Goal: Transaction & Acquisition: Obtain resource

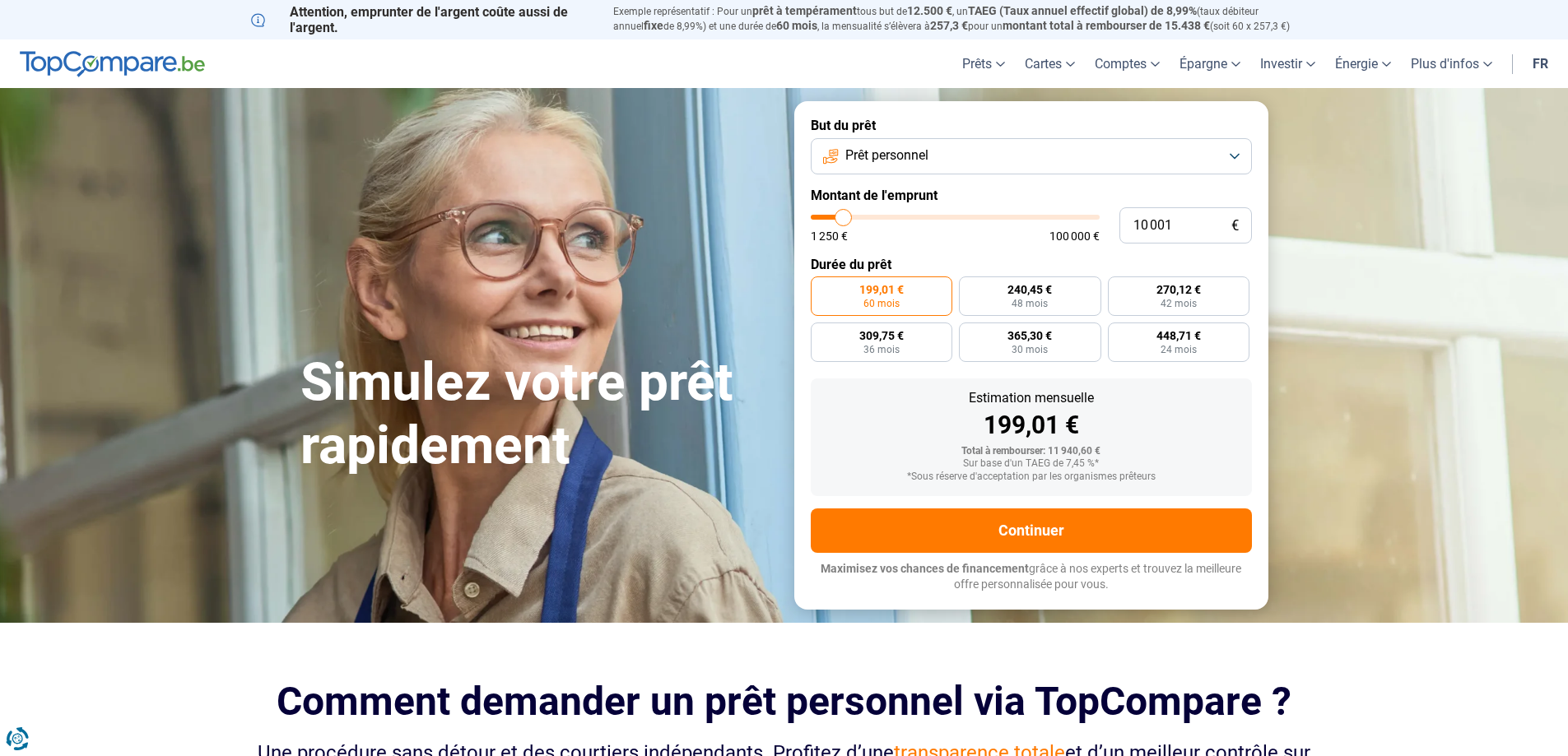
click at [902, 151] on span "Prêt personnel" at bounding box center [887, 156] width 83 height 18
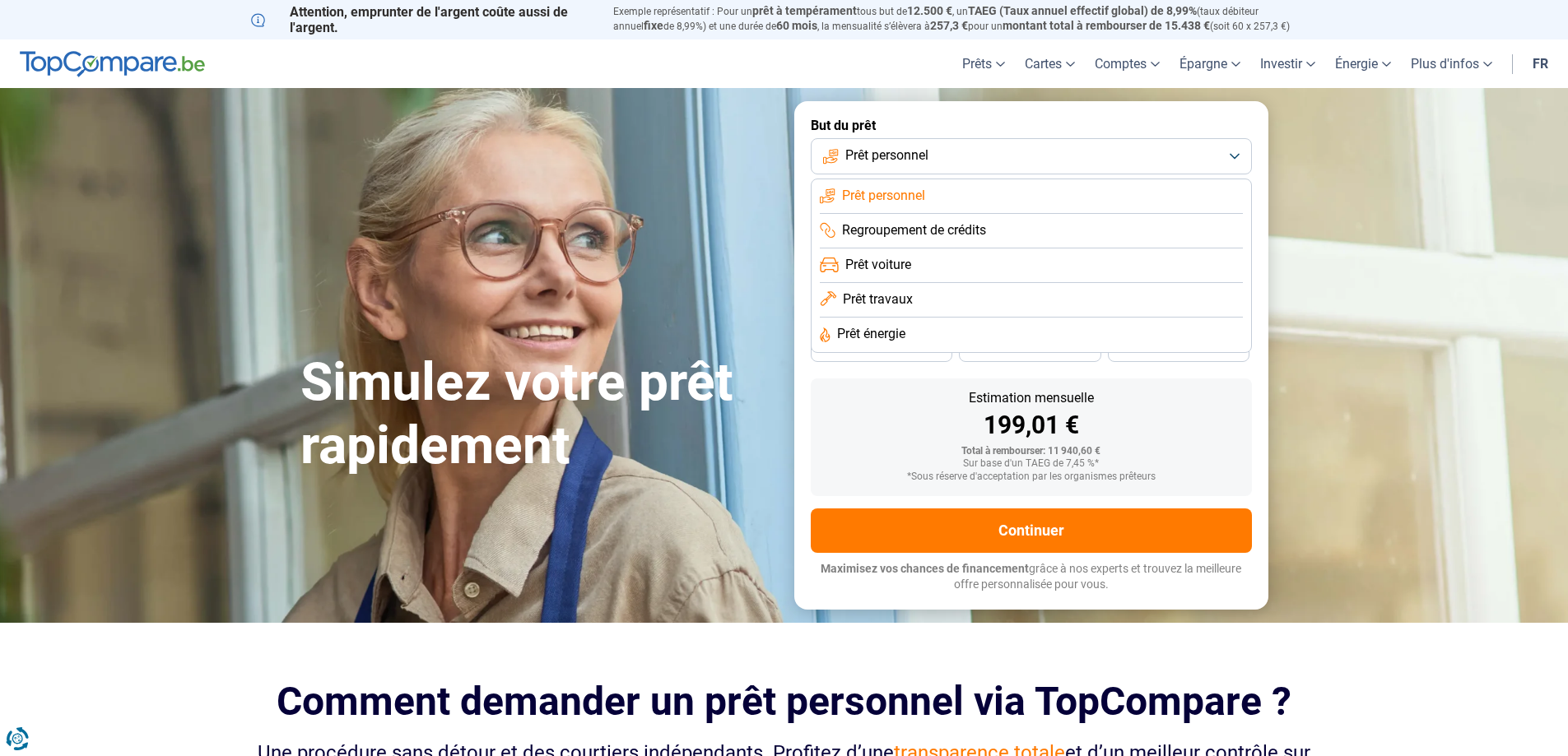
click at [901, 263] on span "Prêt voiture" at bounding box center [878, 265] width 66 height 18
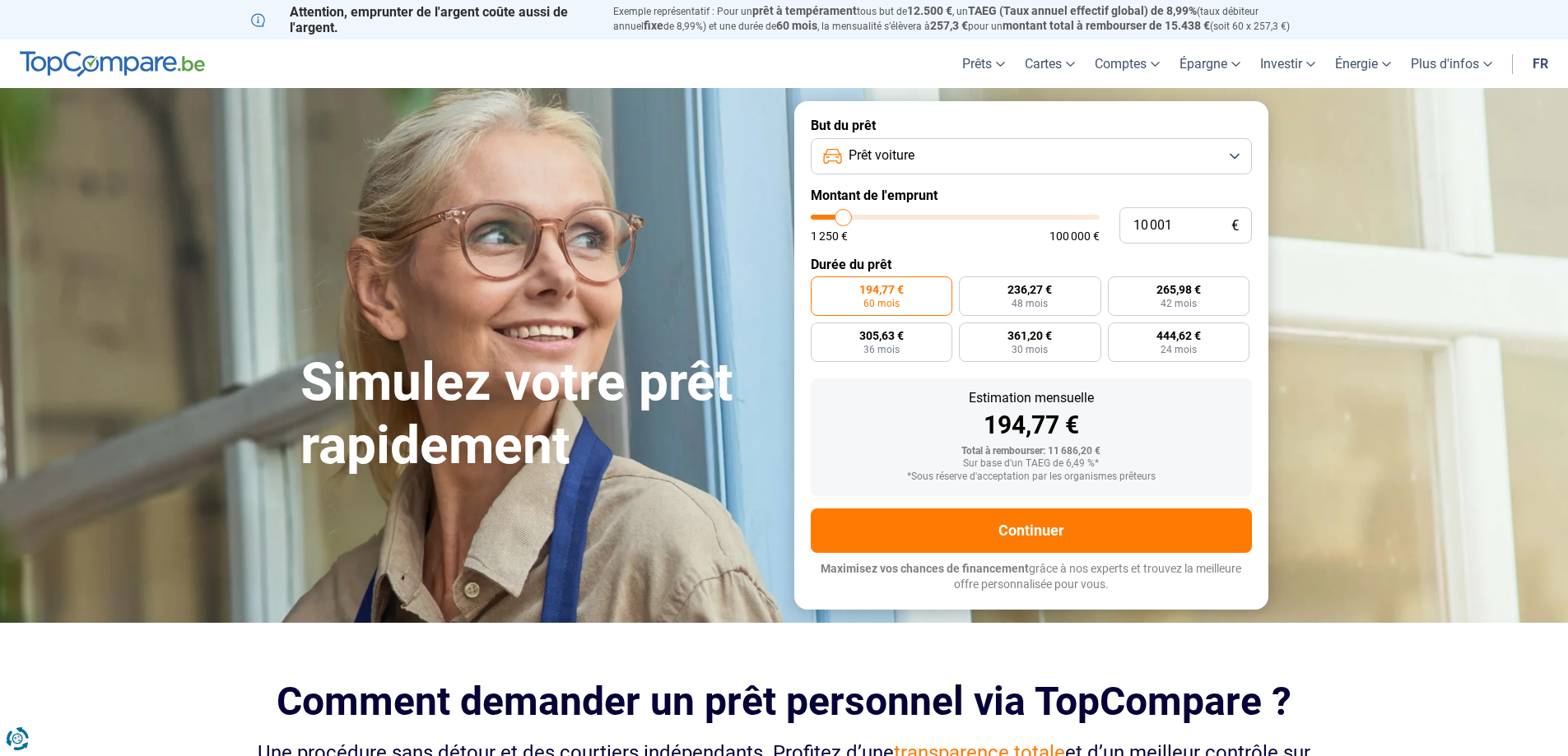
type input "9 000"
type input "9000"
type input "9 750"
type input "9750"
type input "10 250"
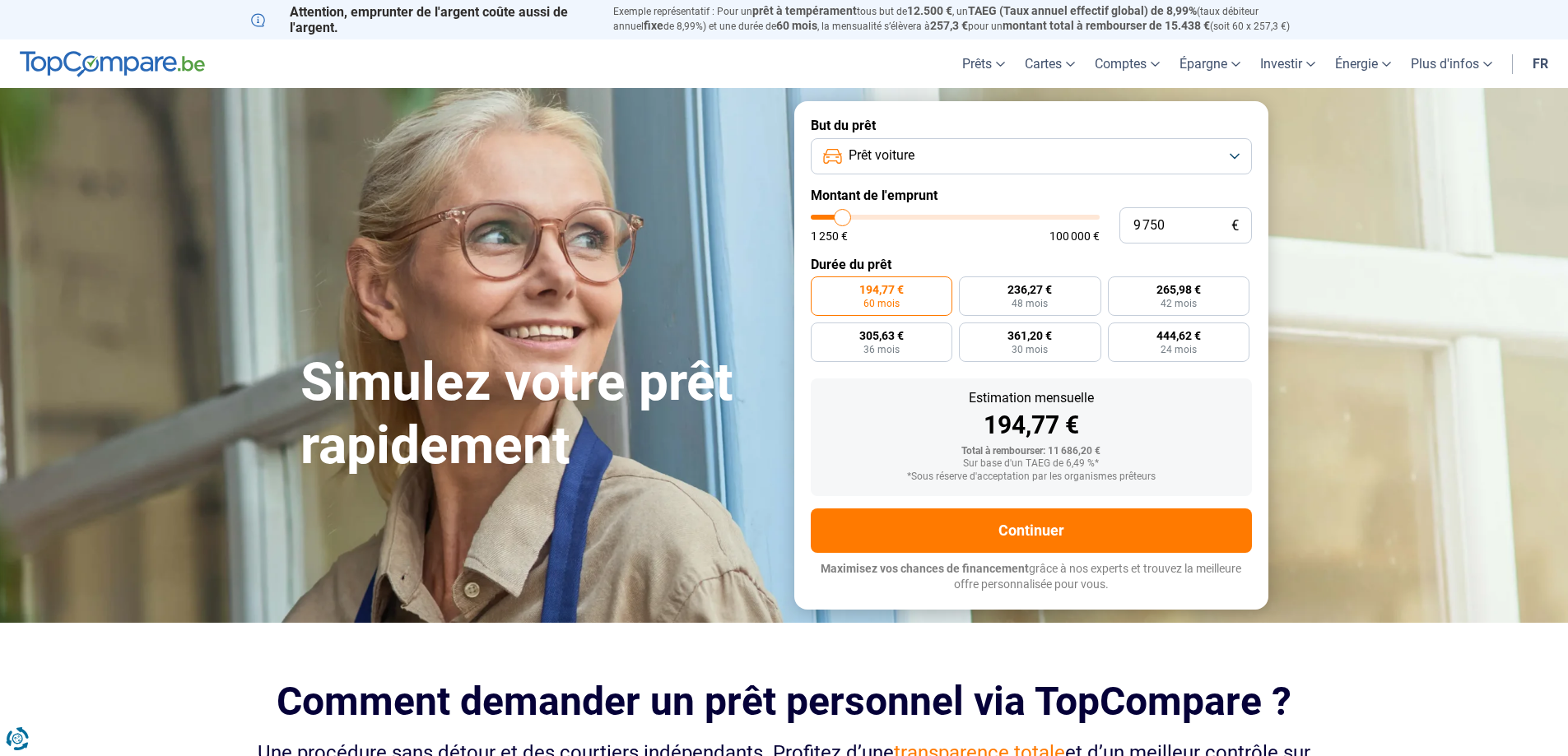
type input "10250"
type input "10 500"
type input "10500"
type input "11 000"
type input "11000"
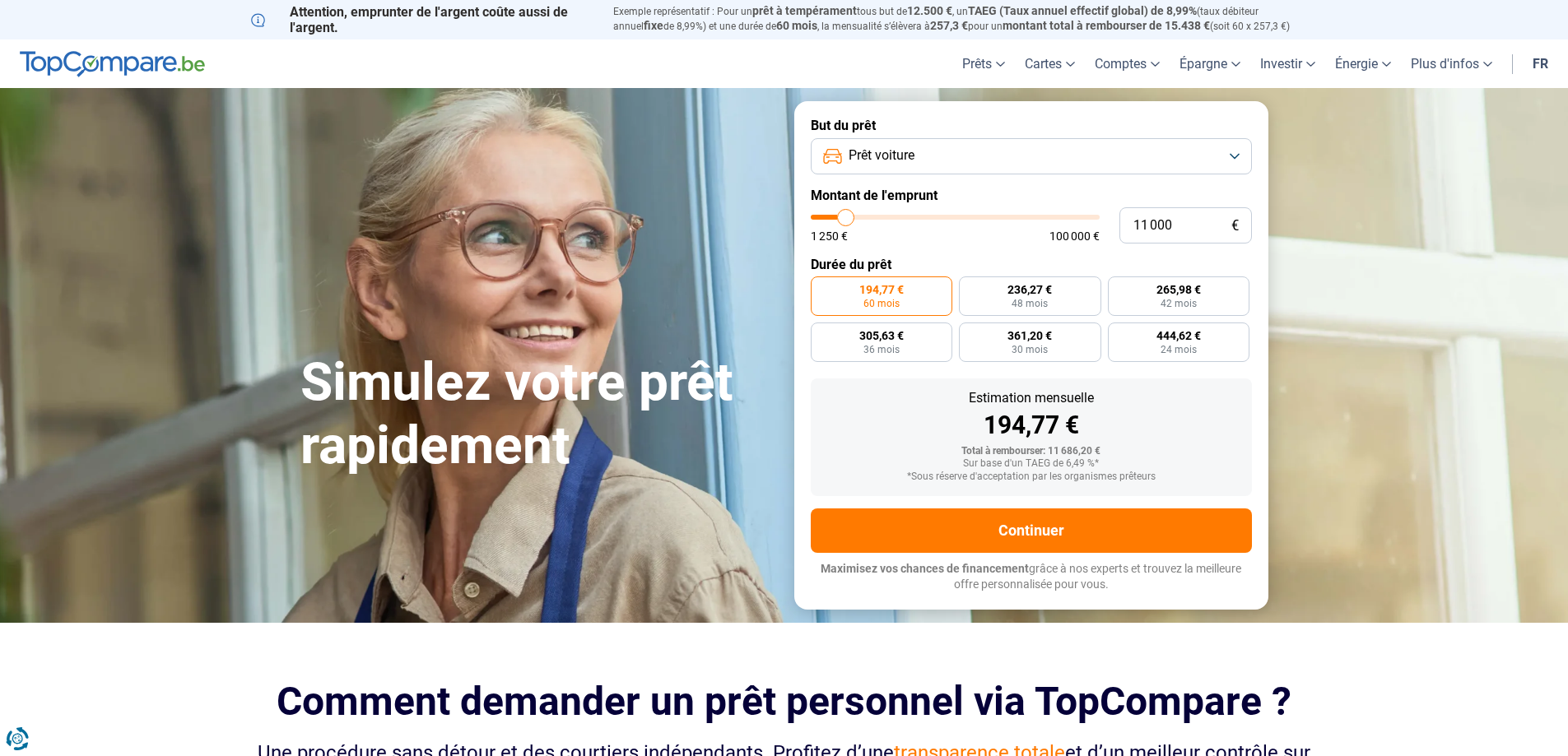
type input "11 500"
type input "11500"
type input "11 750"
type input "11750"
type input "12 000"
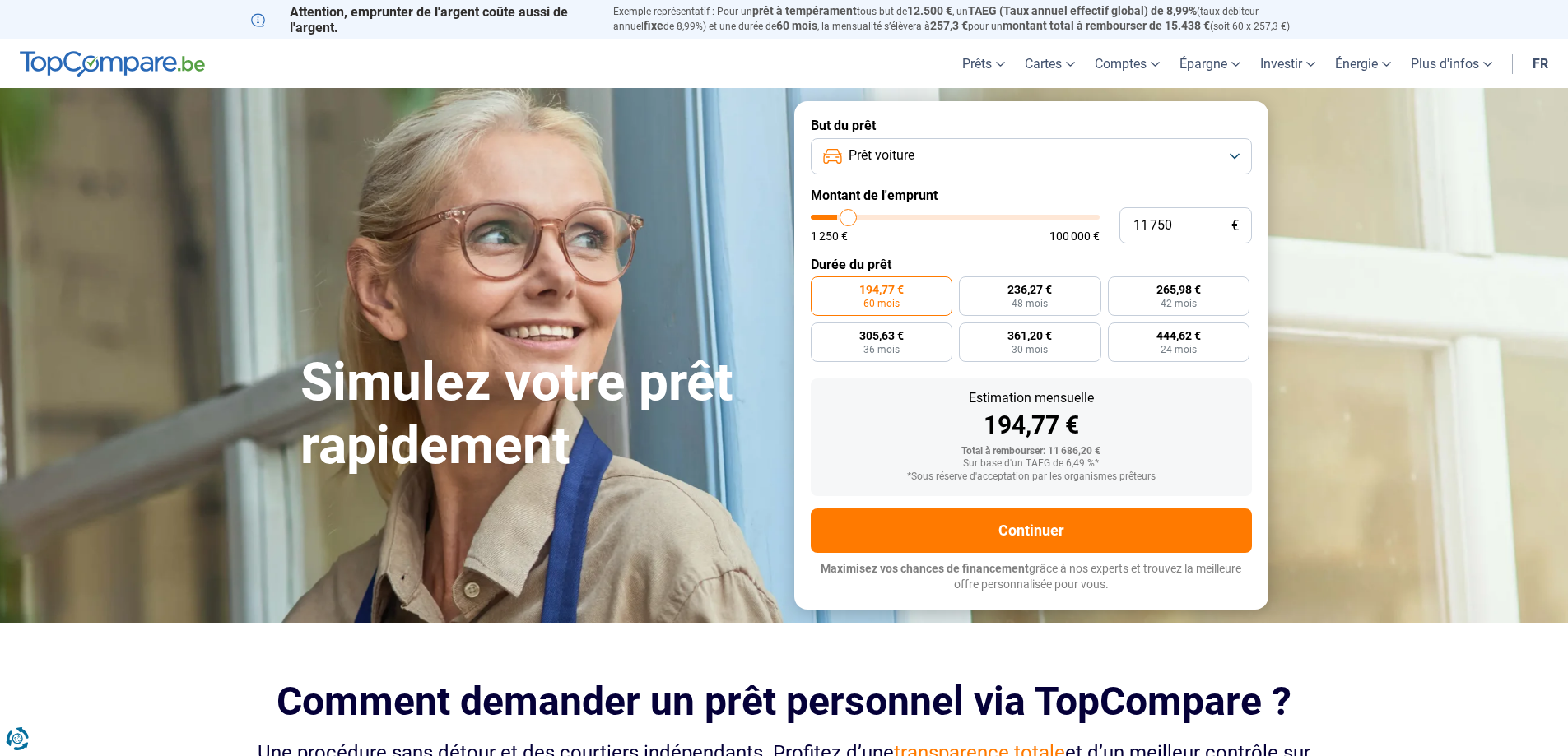
type input "12000"
type input "12 500"
type input "12500"
type input "13 000"
type input "13000"
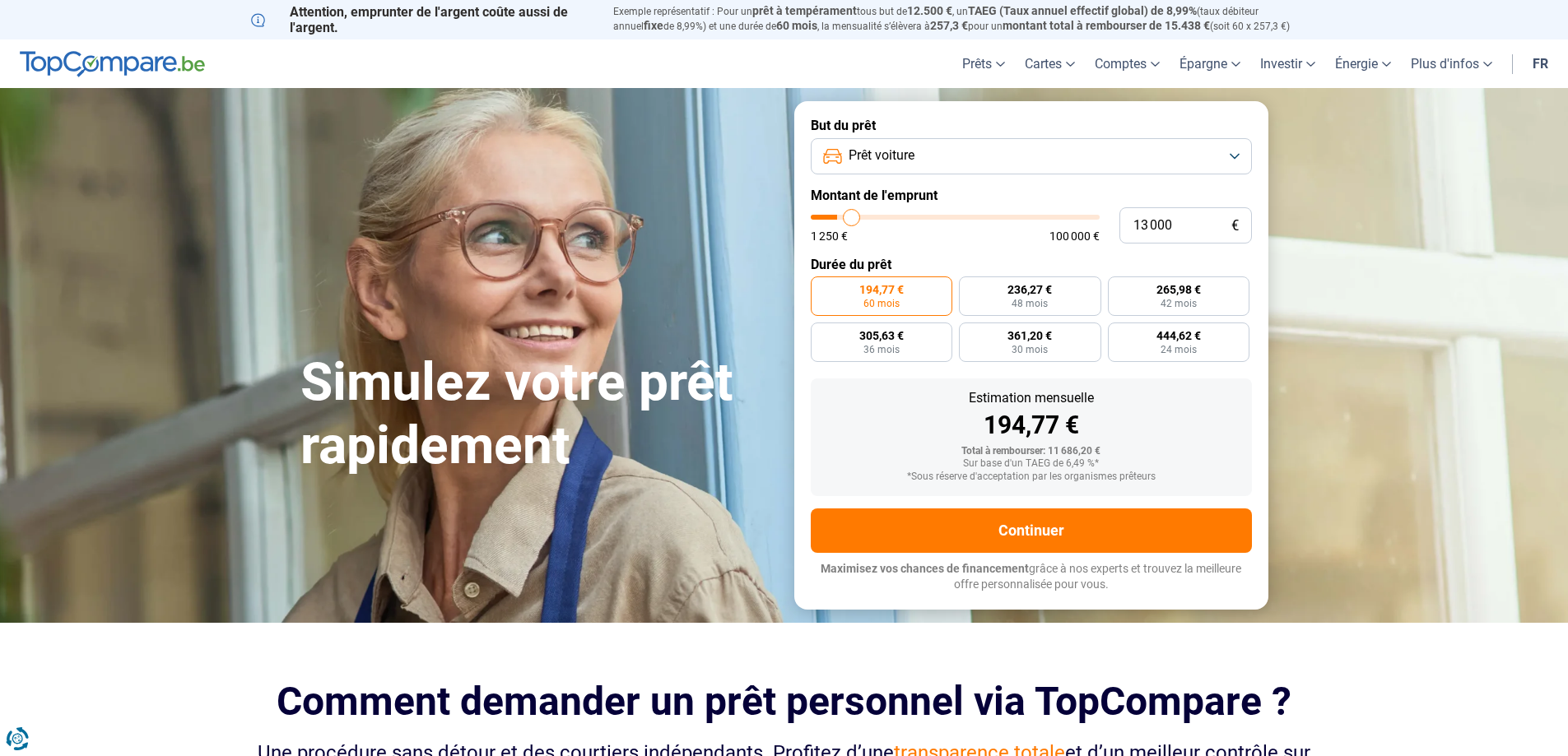
type input "13 250"
type input "13250"
type input "13 500"
type input "13500"
type input "14 000"
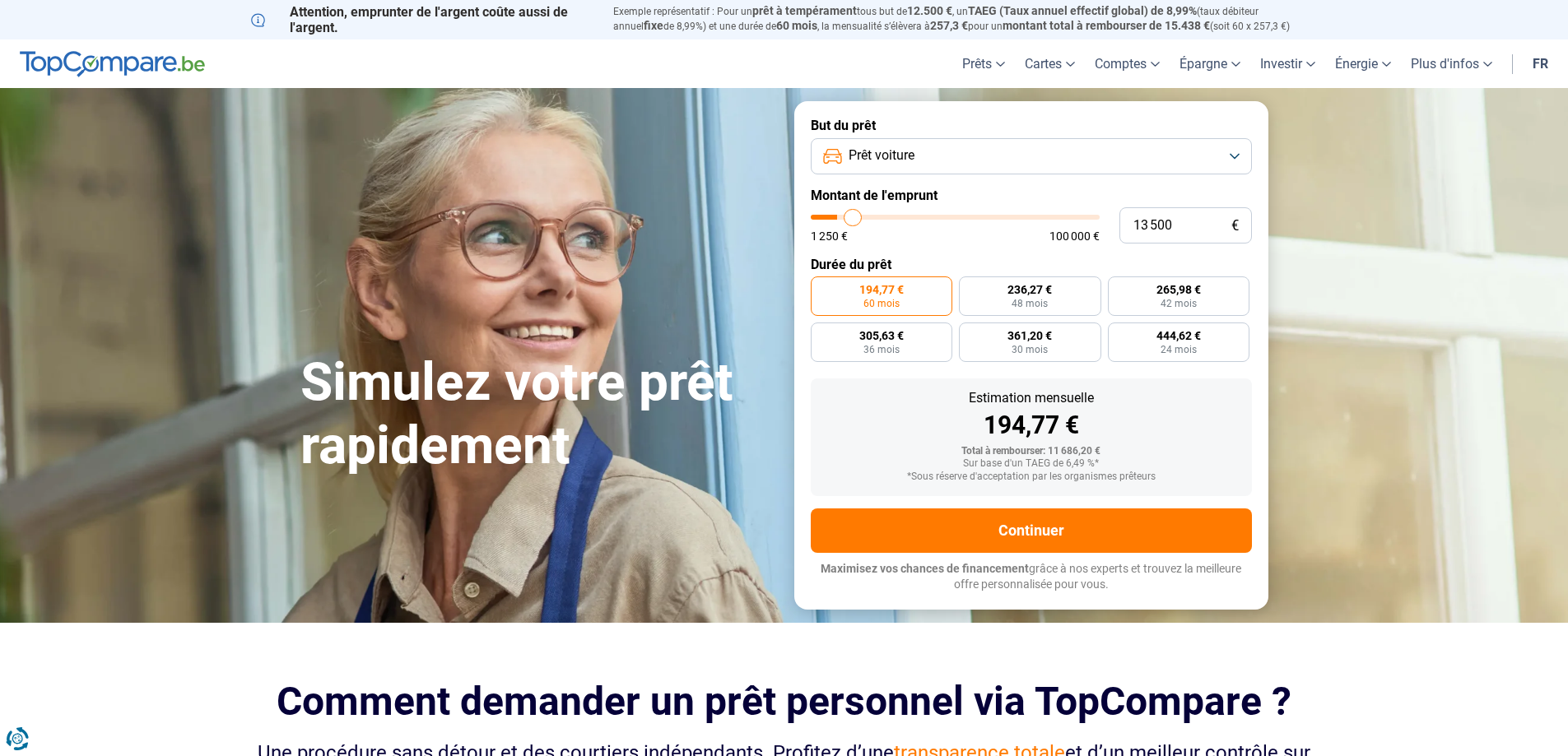
type input "14000"
type input "14 250"
type input "14250"
type input "14 750"
type input "14750"
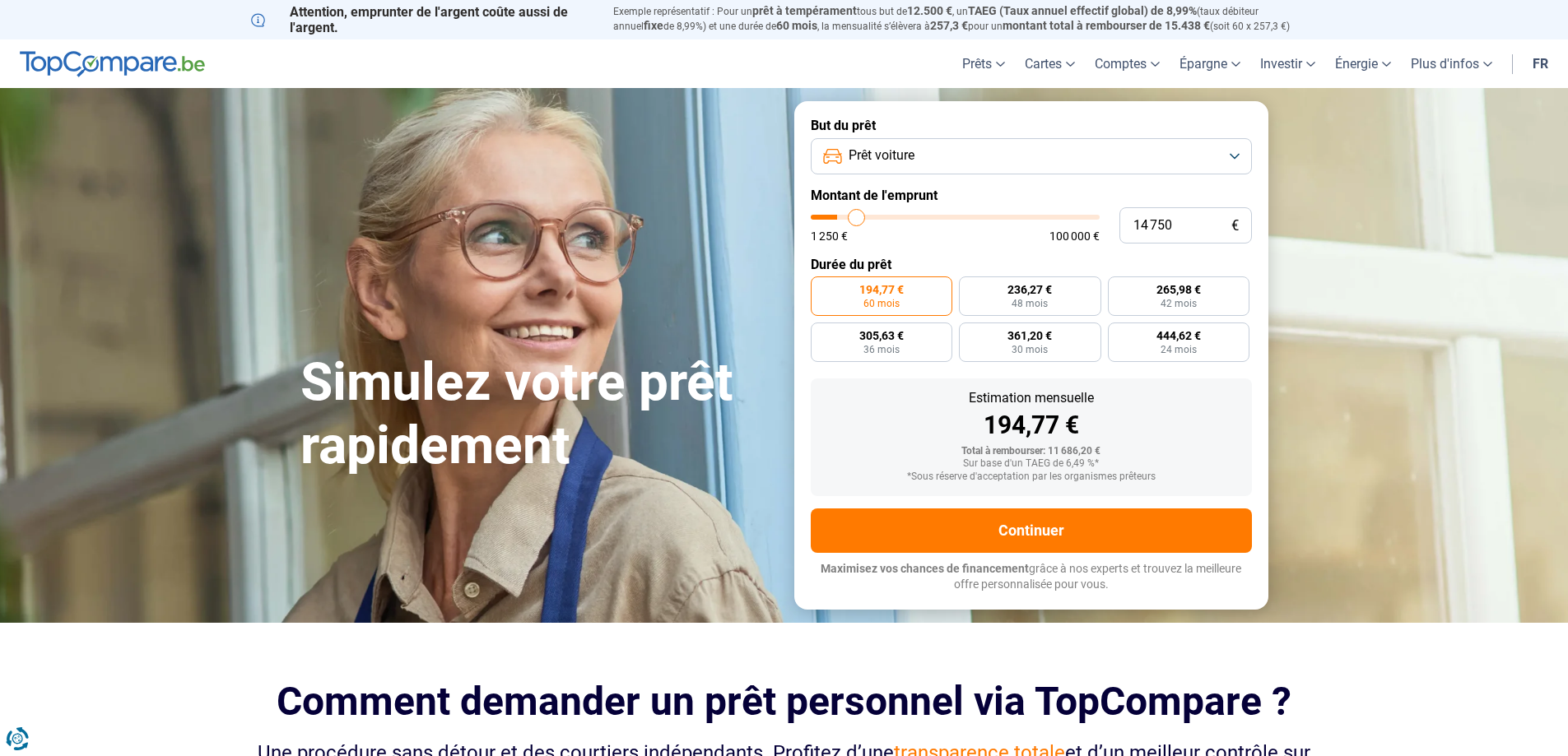
type input "15 000"
type input "15000"
type input "15 750"
type input "15750"
type input "16 000"
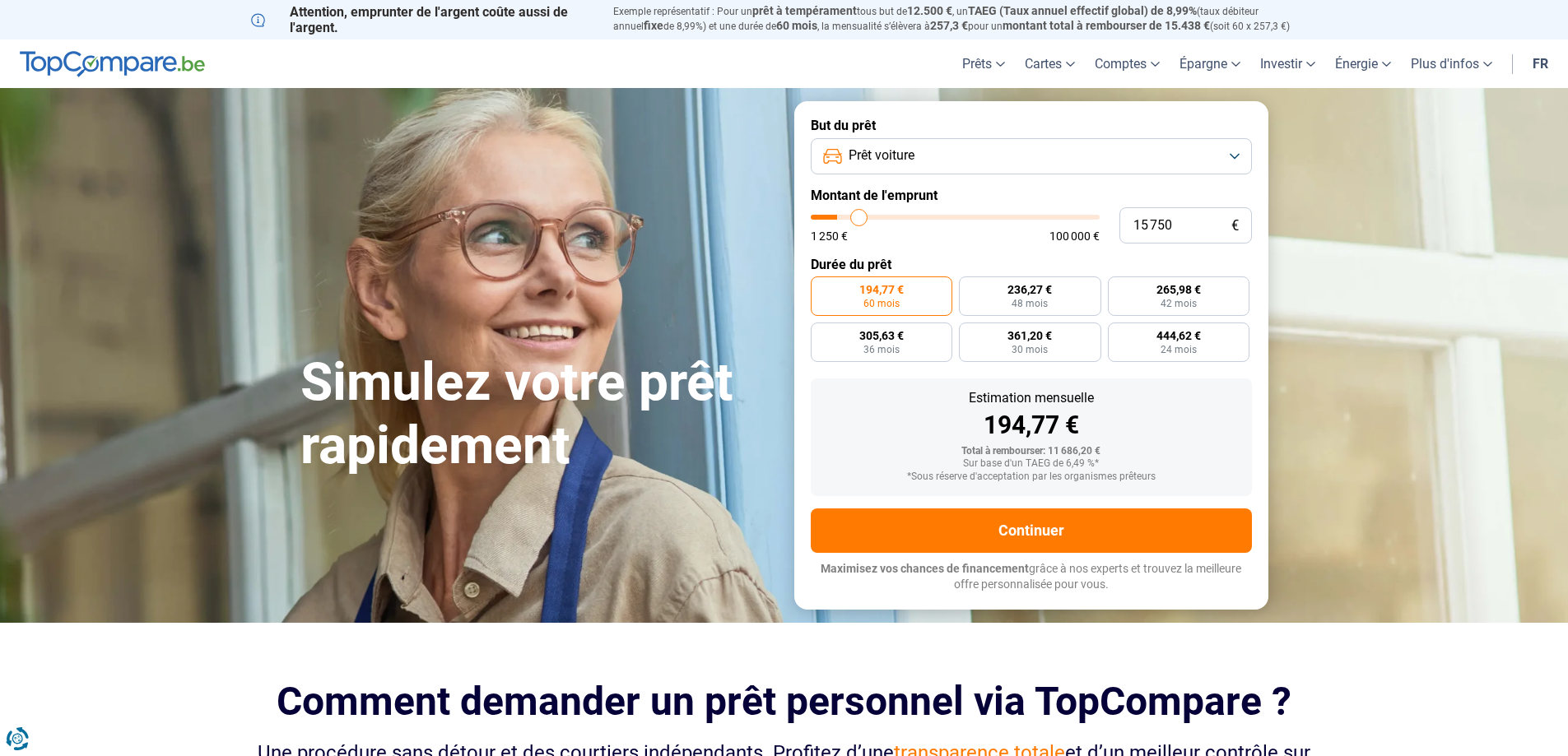
type input "16000"
type input "16 500"
type input "16500"
type input "17 000"
type input "17000"
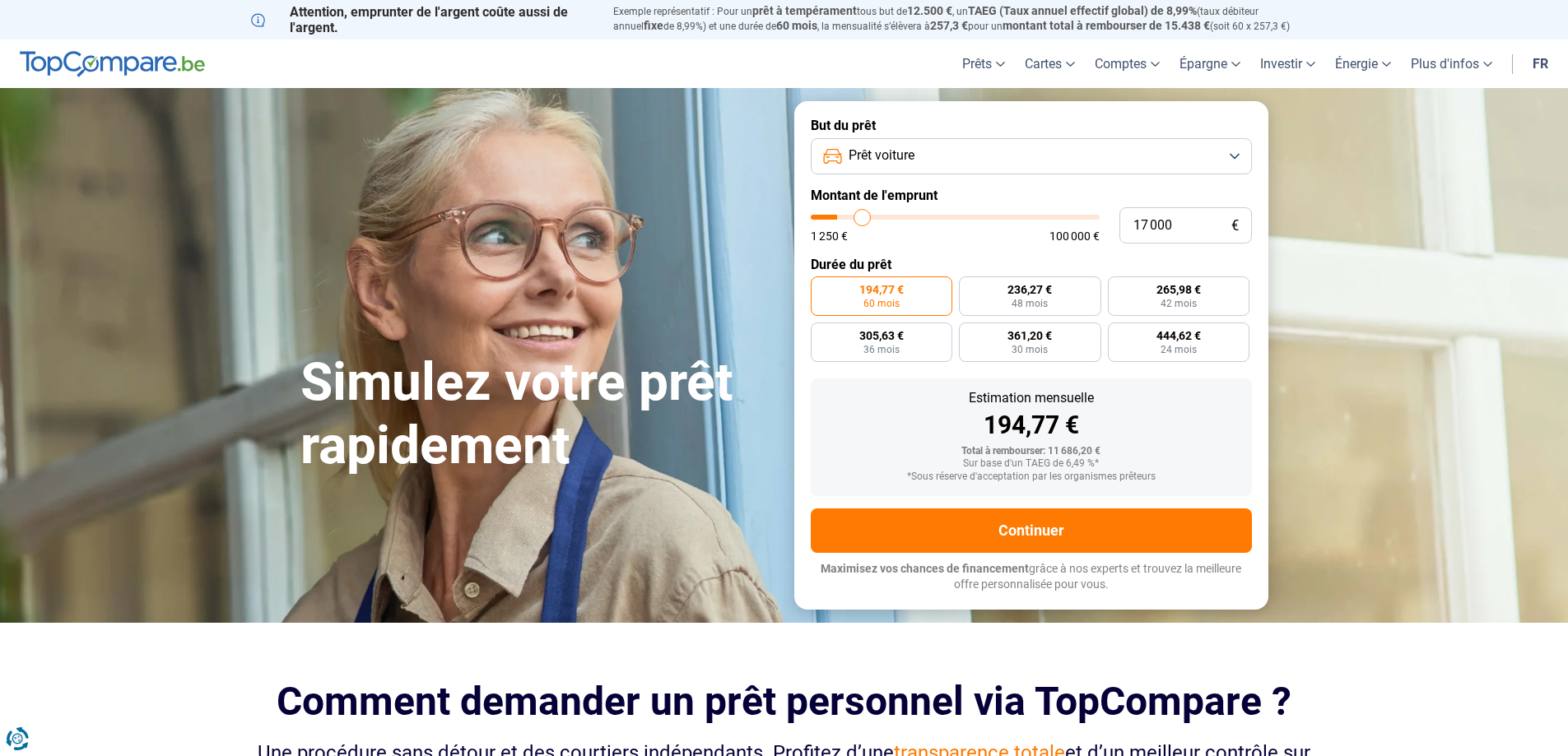
type input "17 250"
type input "17250"
type input "17 750"
type input "17750"
type input "18 000"
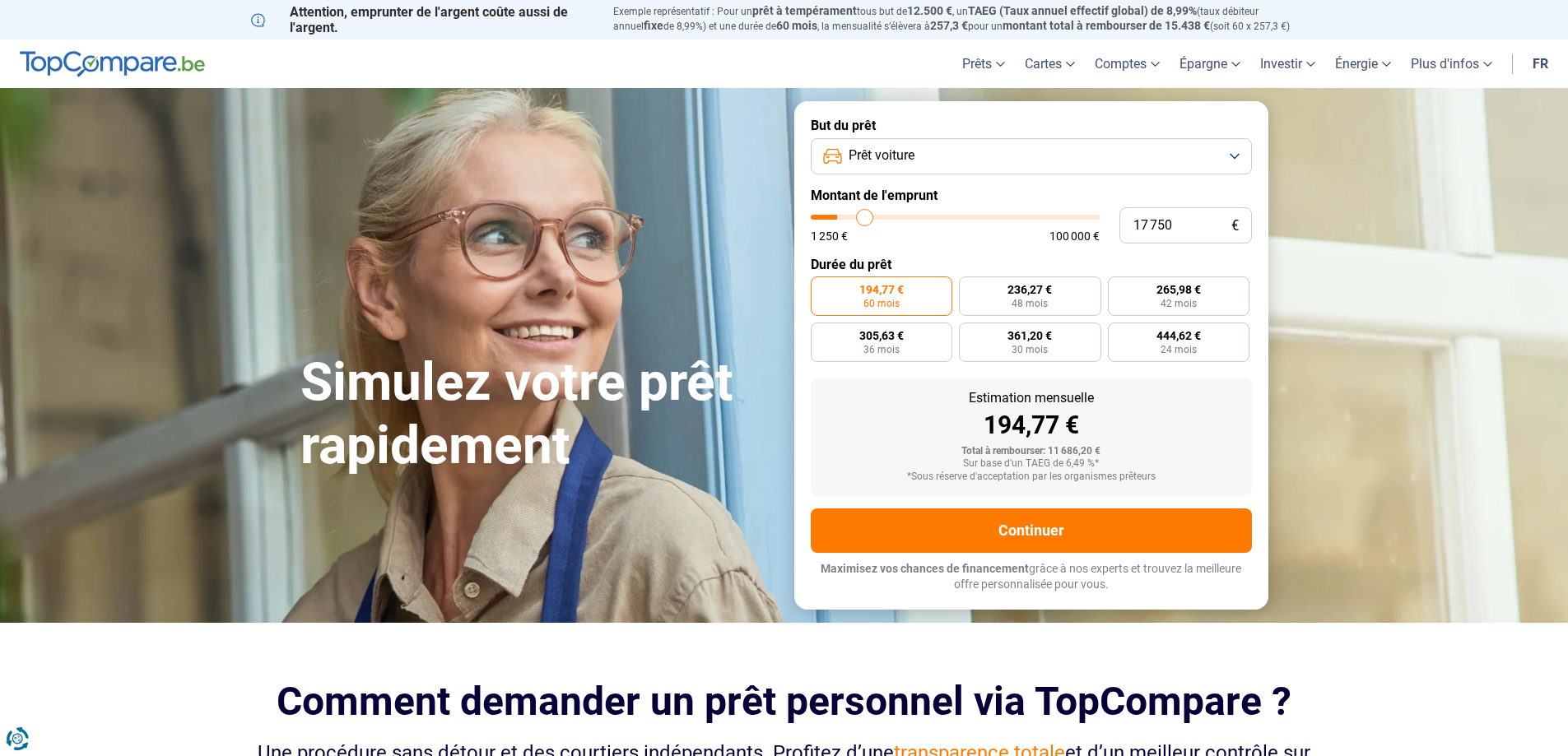
type input "18000"
type input "18 500"
type input "18500"
type input "19 000"
type input "19000"
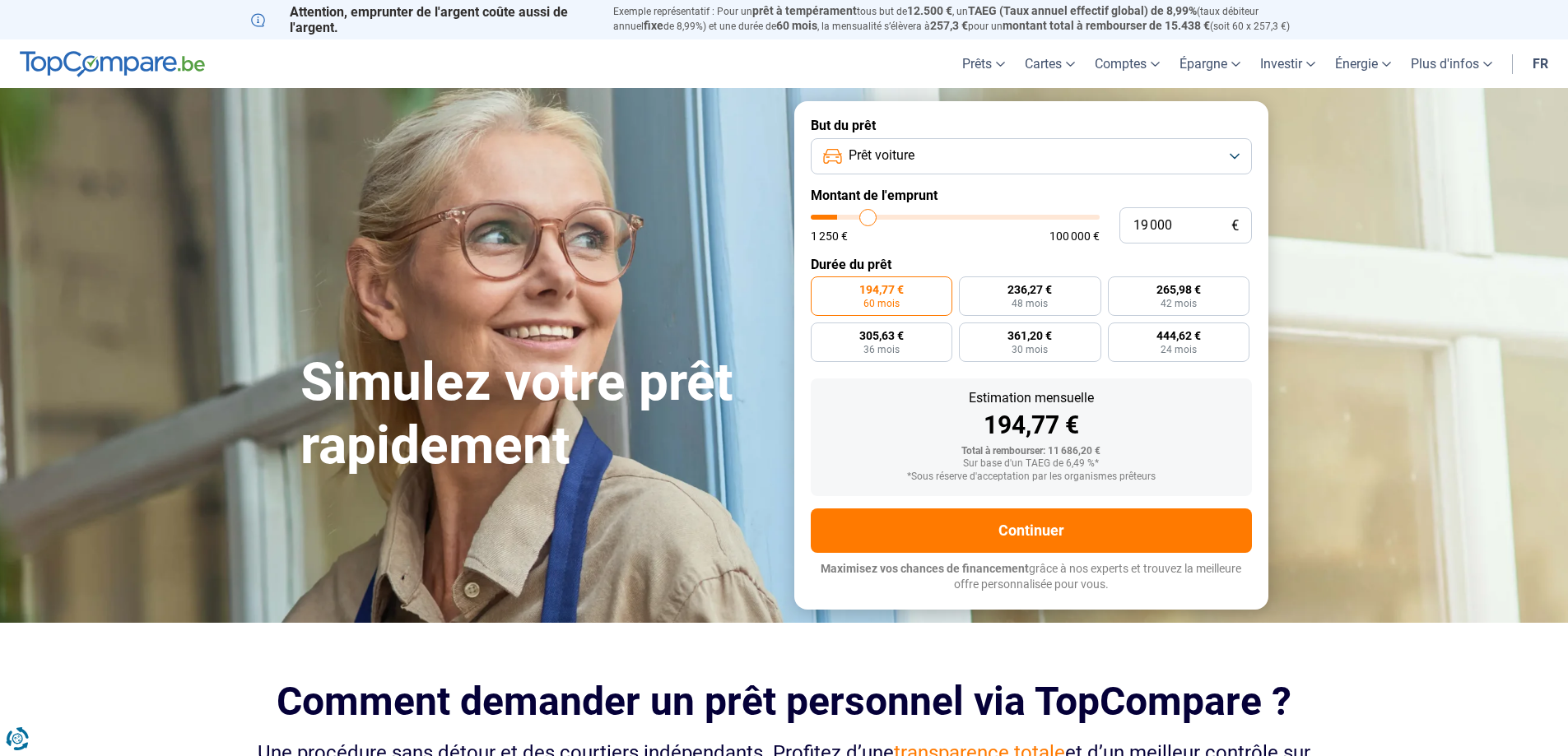
type input "19 250"
type input "19250"
type input "19 750"
type input "19750"
type input "20 000"
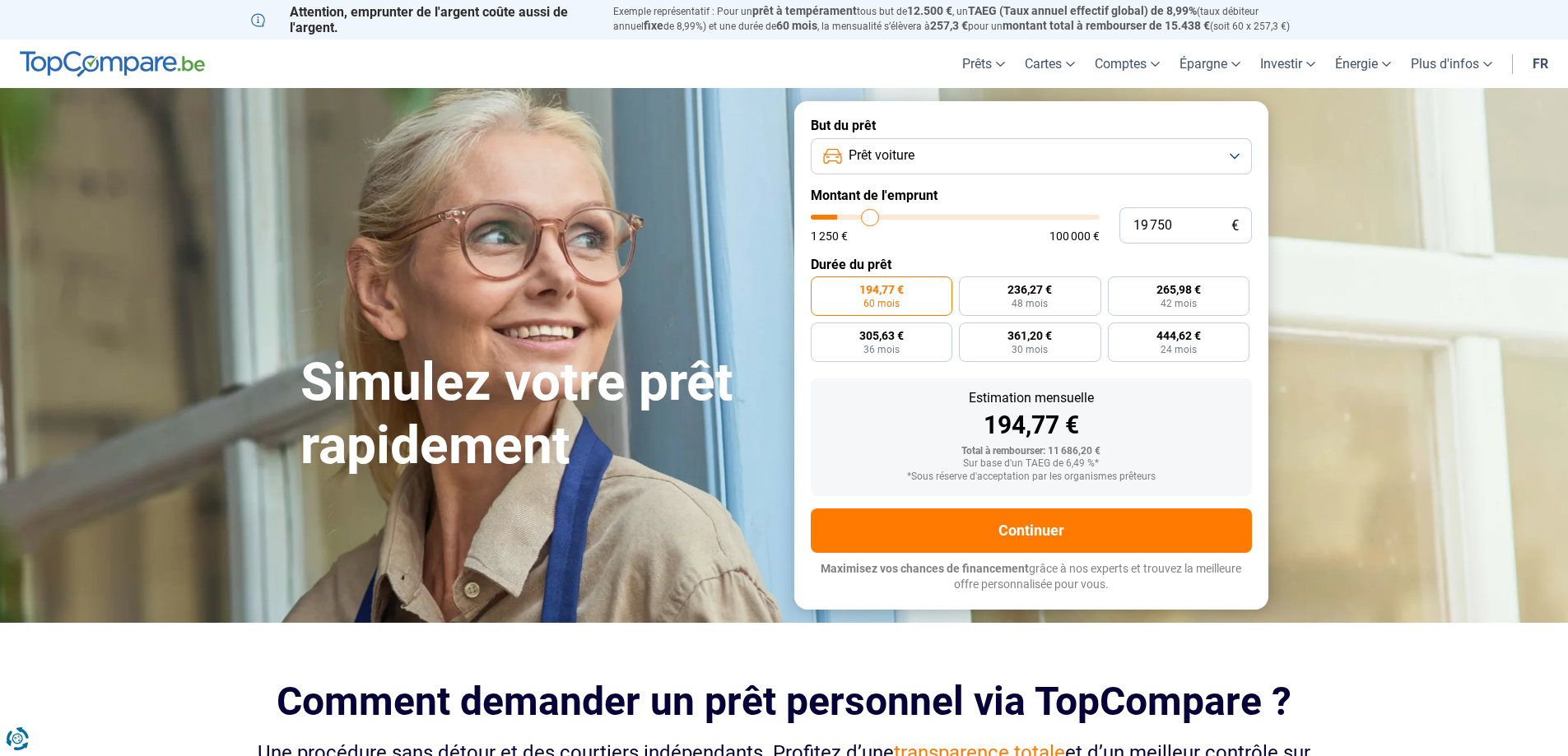
type input "20000"
type input "20 250"
type input "20250"
type input "20 500"
type input "20500"
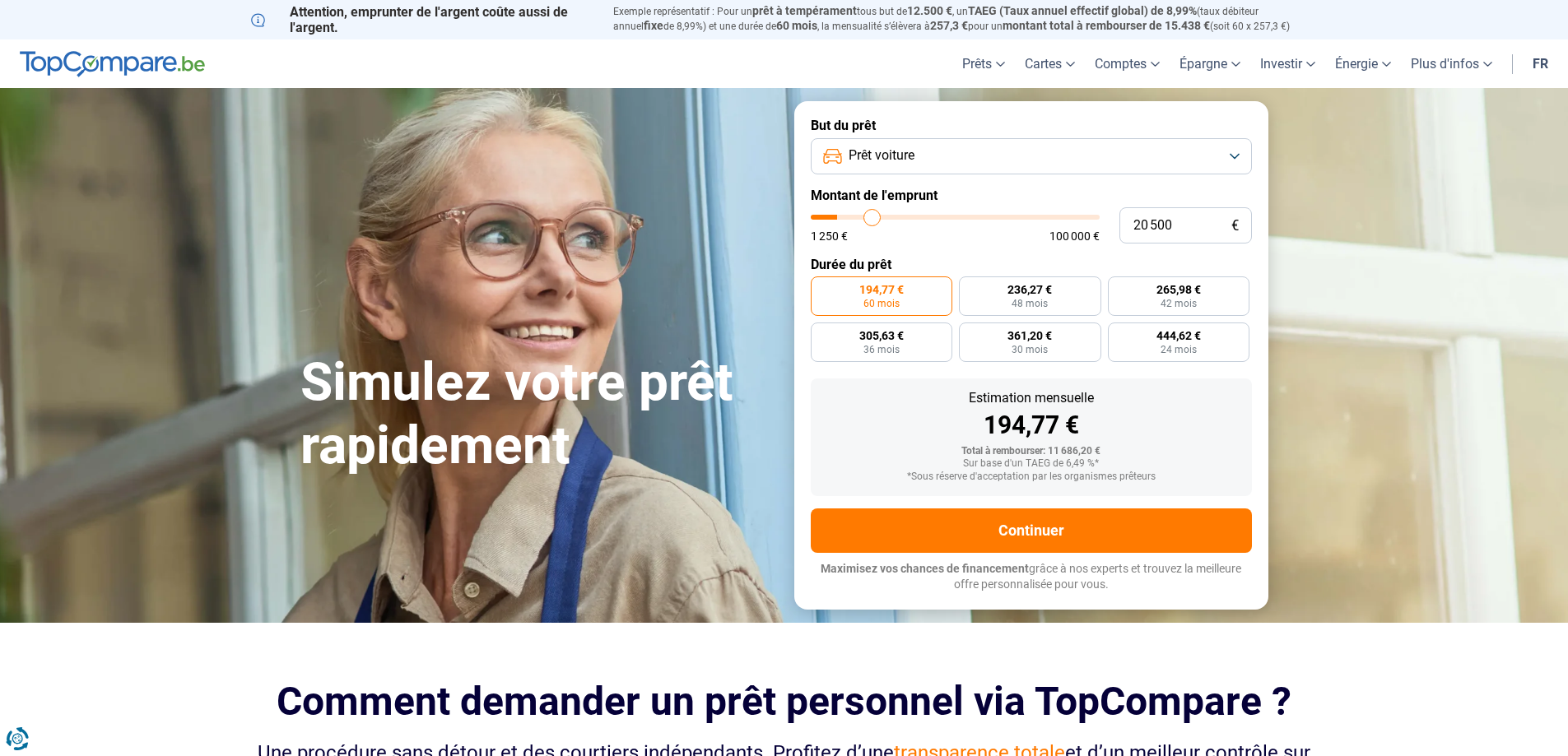
type input "21 250"
type input "21250"
type input "21 500"
type input "21500"
type input "22 000"
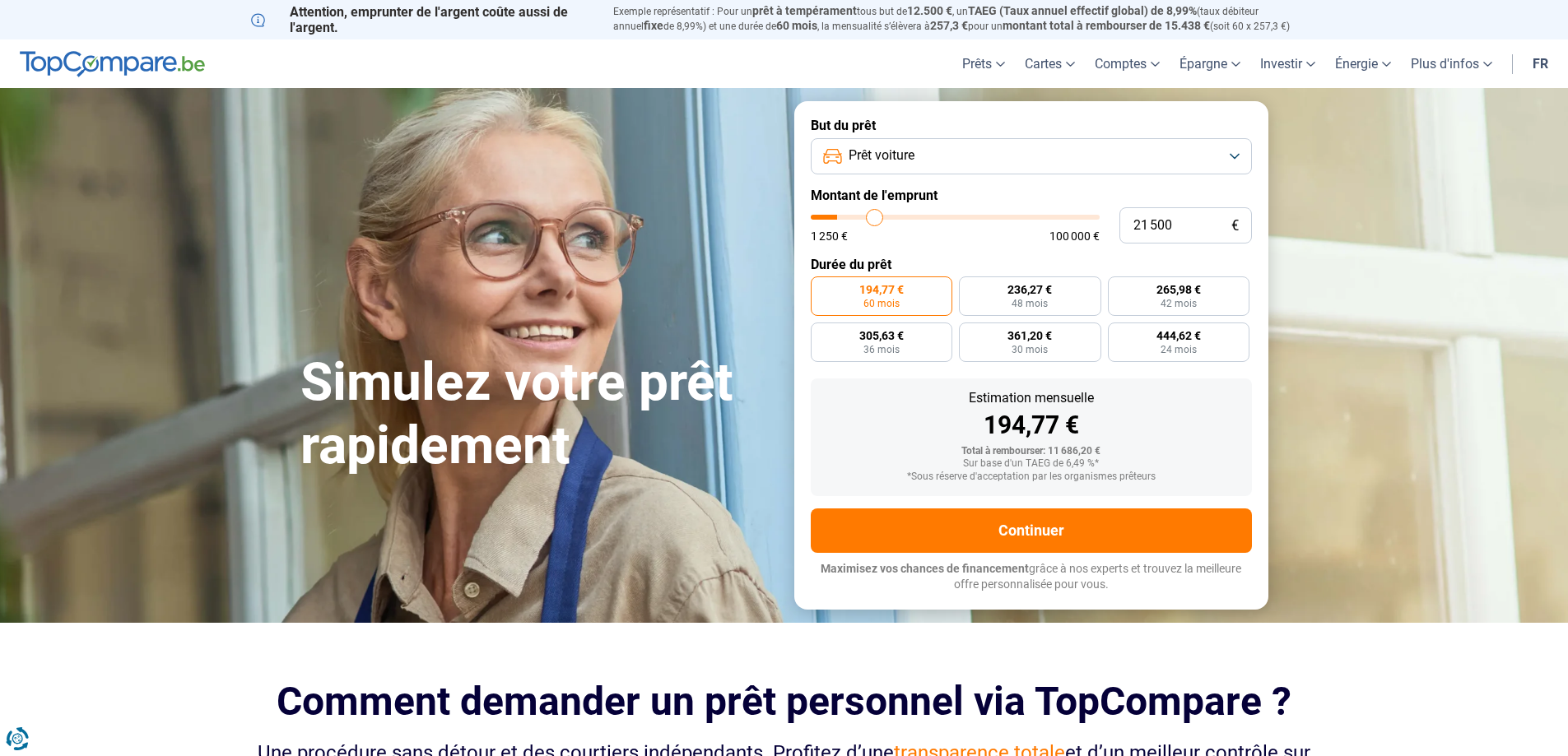
type input "22000"
type input "22 250"
type input "22250"
type input "23 000"
type input "23000"
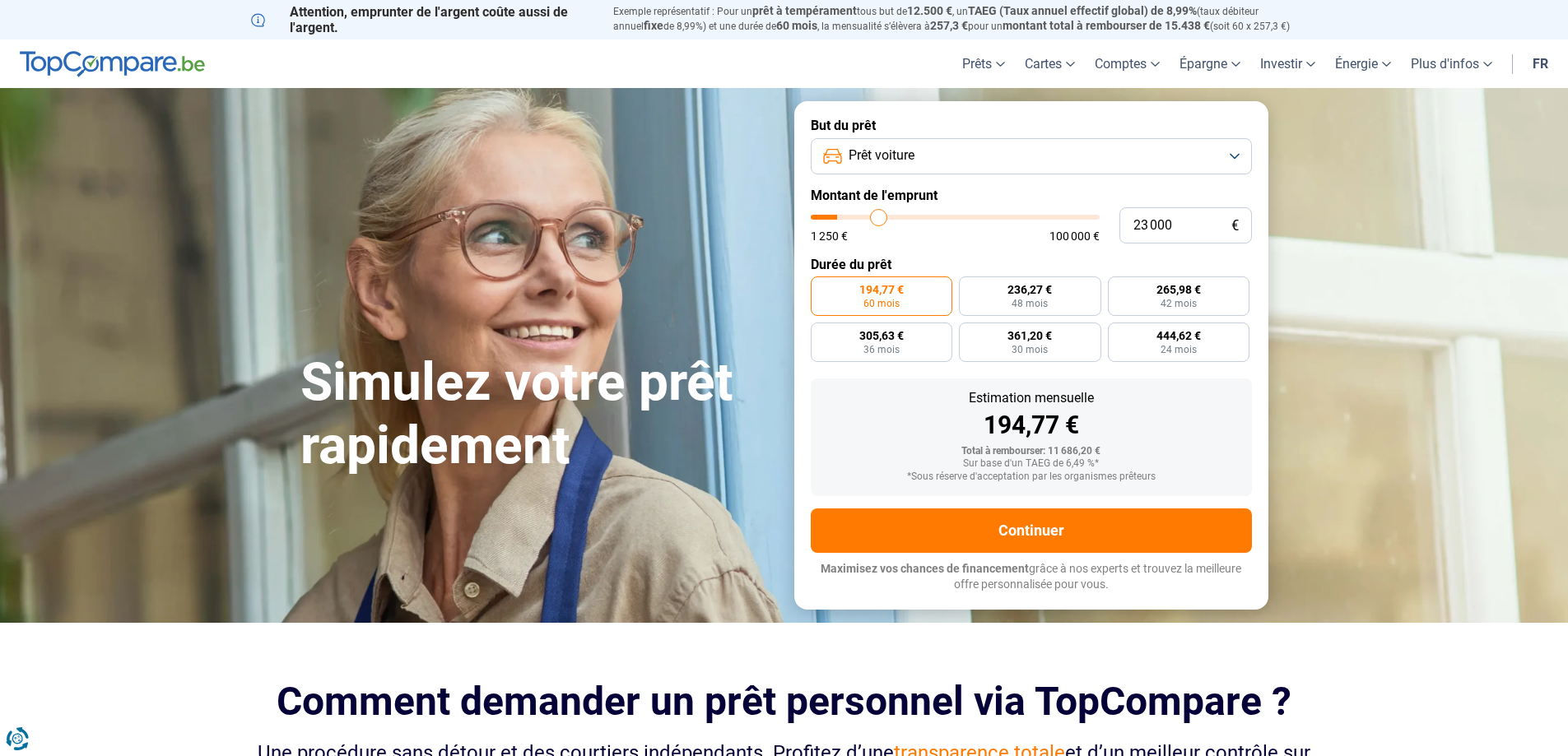
type input "23 500"
type input "23500"
type input "24 250"
type input "24250"
type input "24 750"
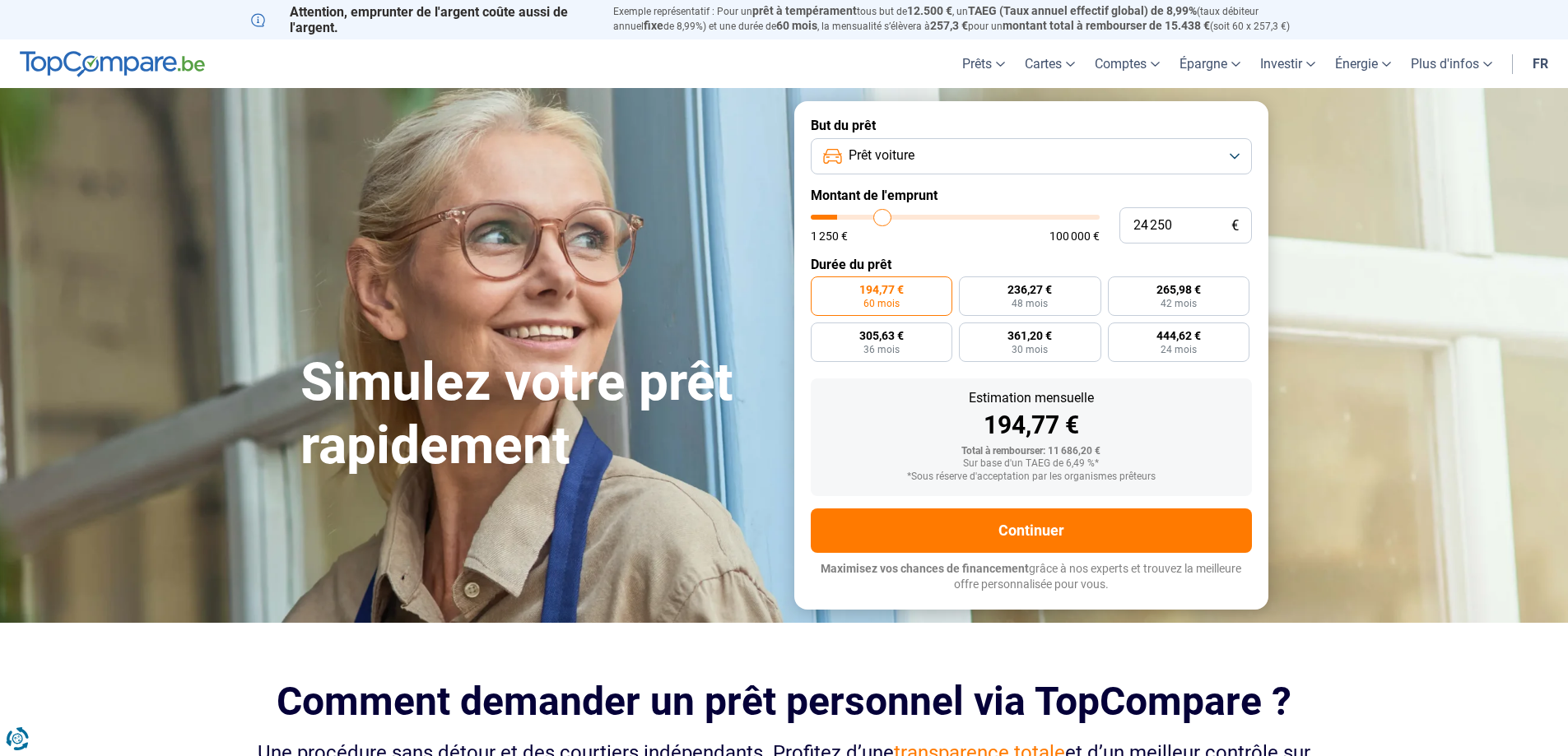
type input "24750"
type input "25 250"
type input "25250"
type input "26 000"
type input "26000"
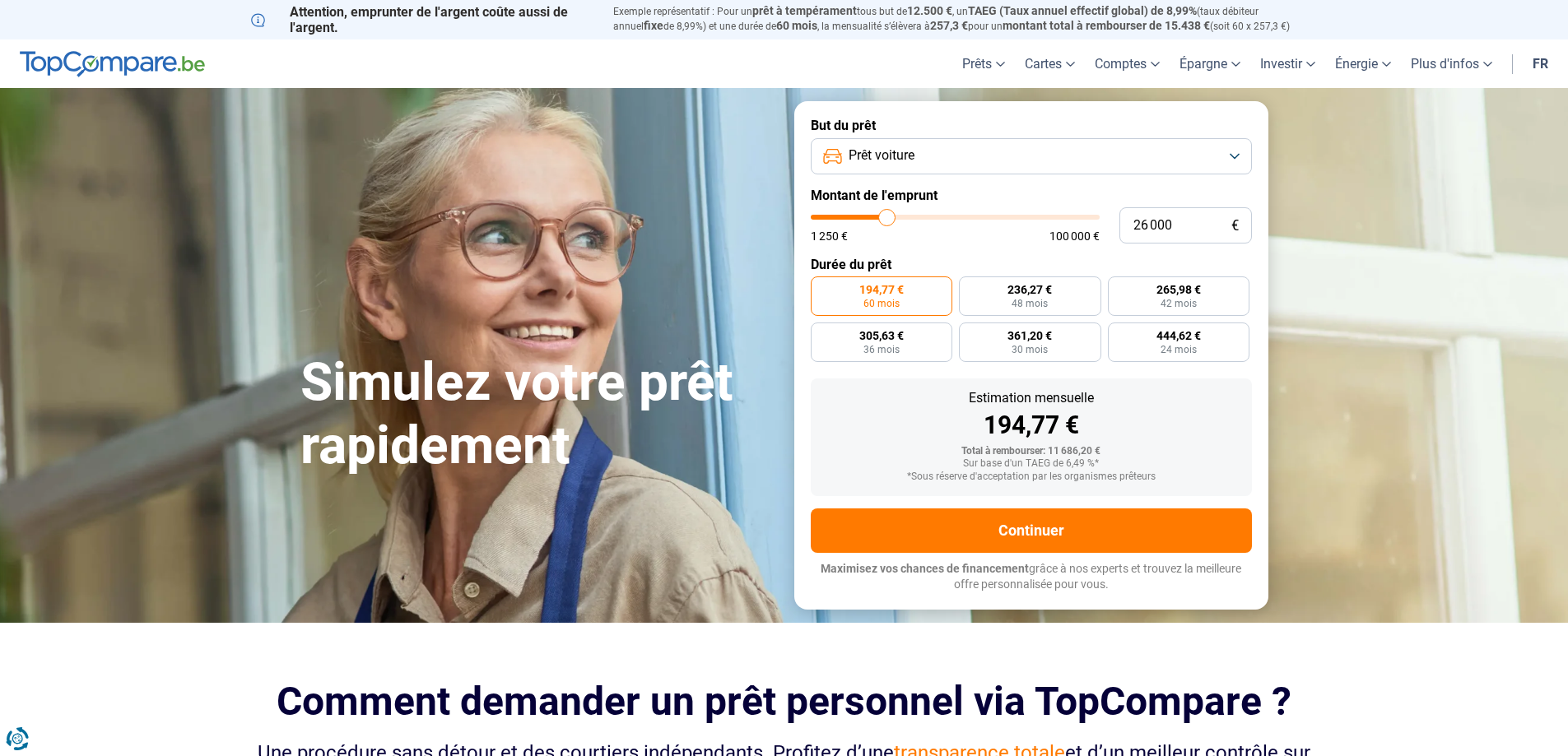
type input "26 750"
type input "26750"
type input "27 250"
type input "27250"
type input "27 750"
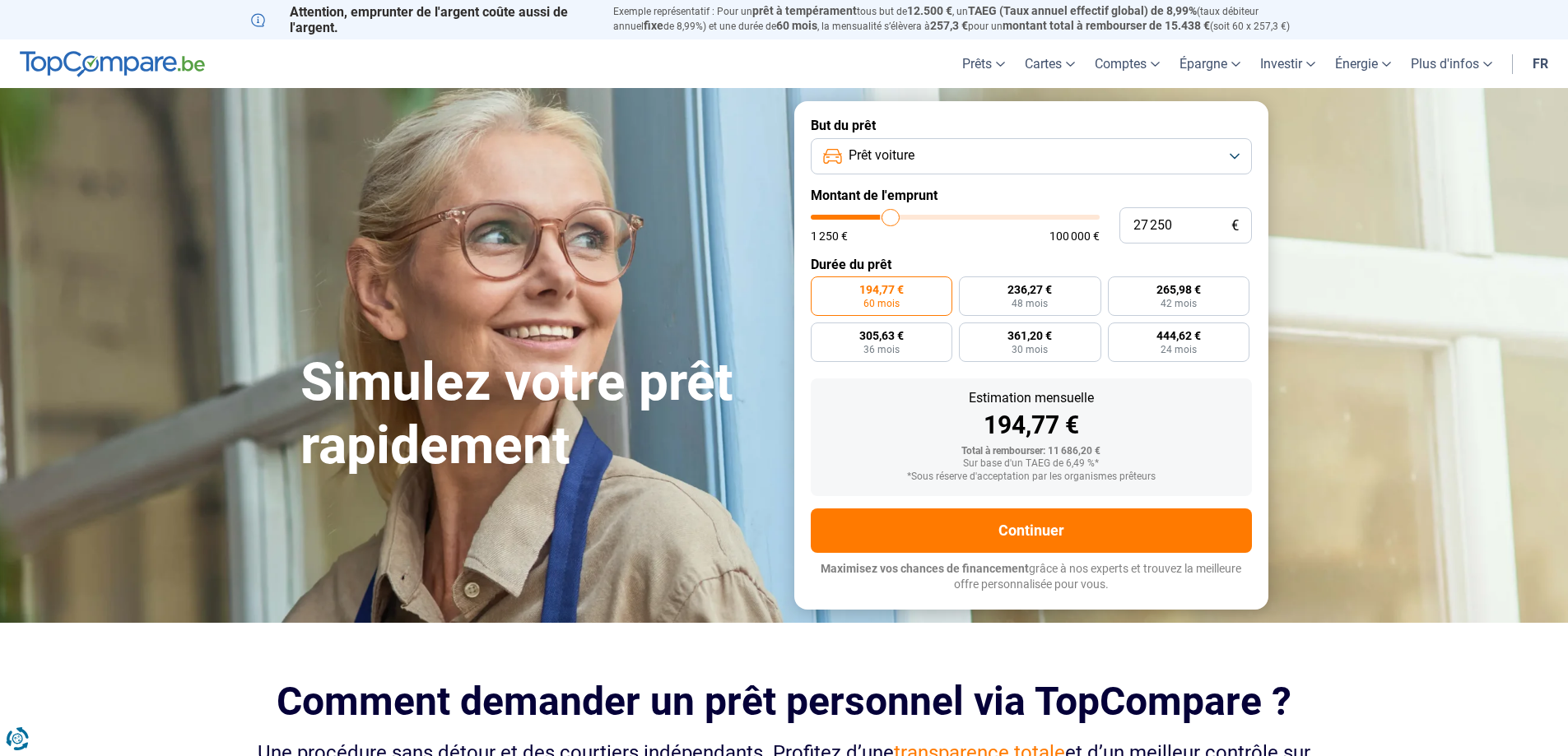
type input "27750"
type input "28 250"
type input "28250"
type input "29 000"
type input "29000"
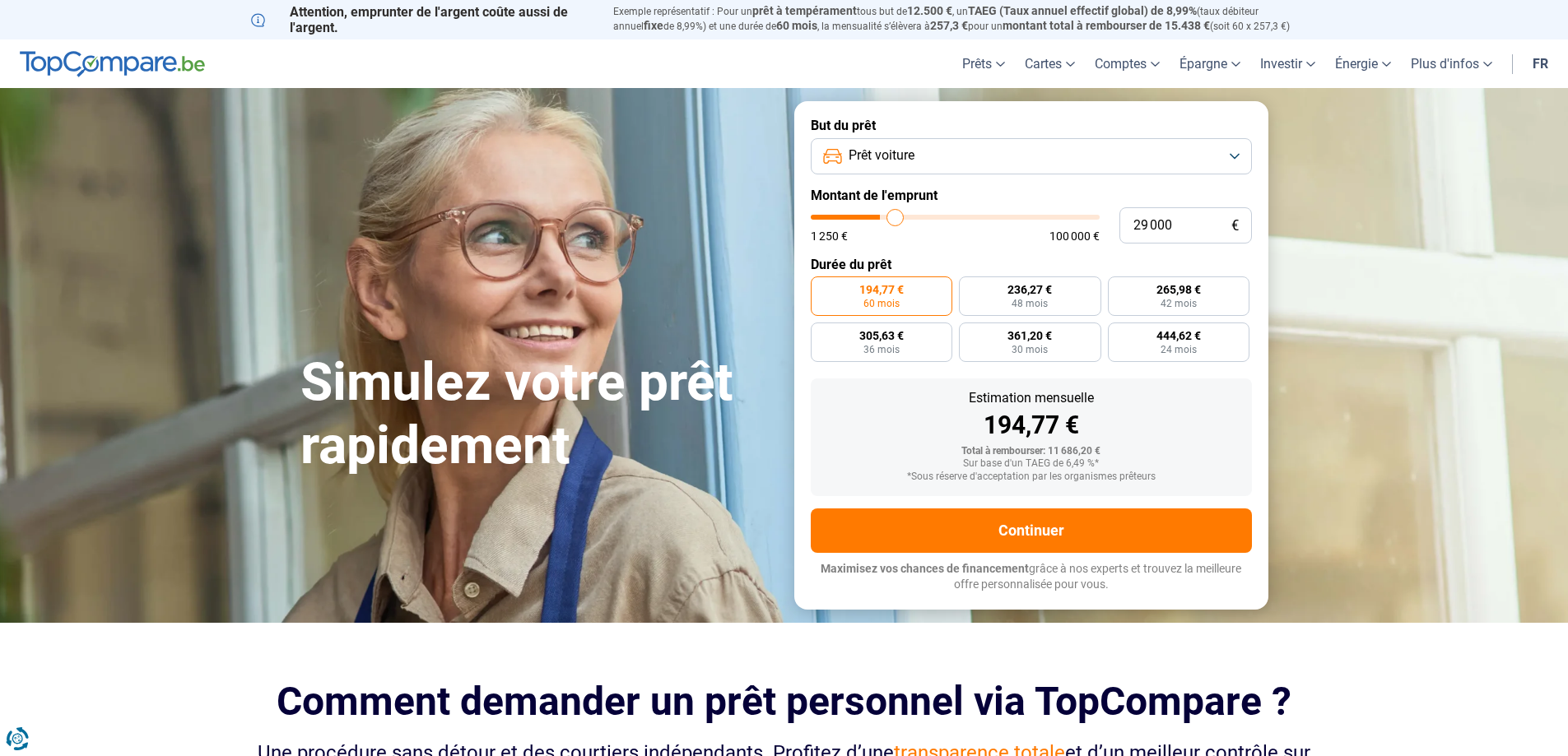
type input "29 250"
type input "29250"
type input "29 500"
type input "29500"
type input "30 250"
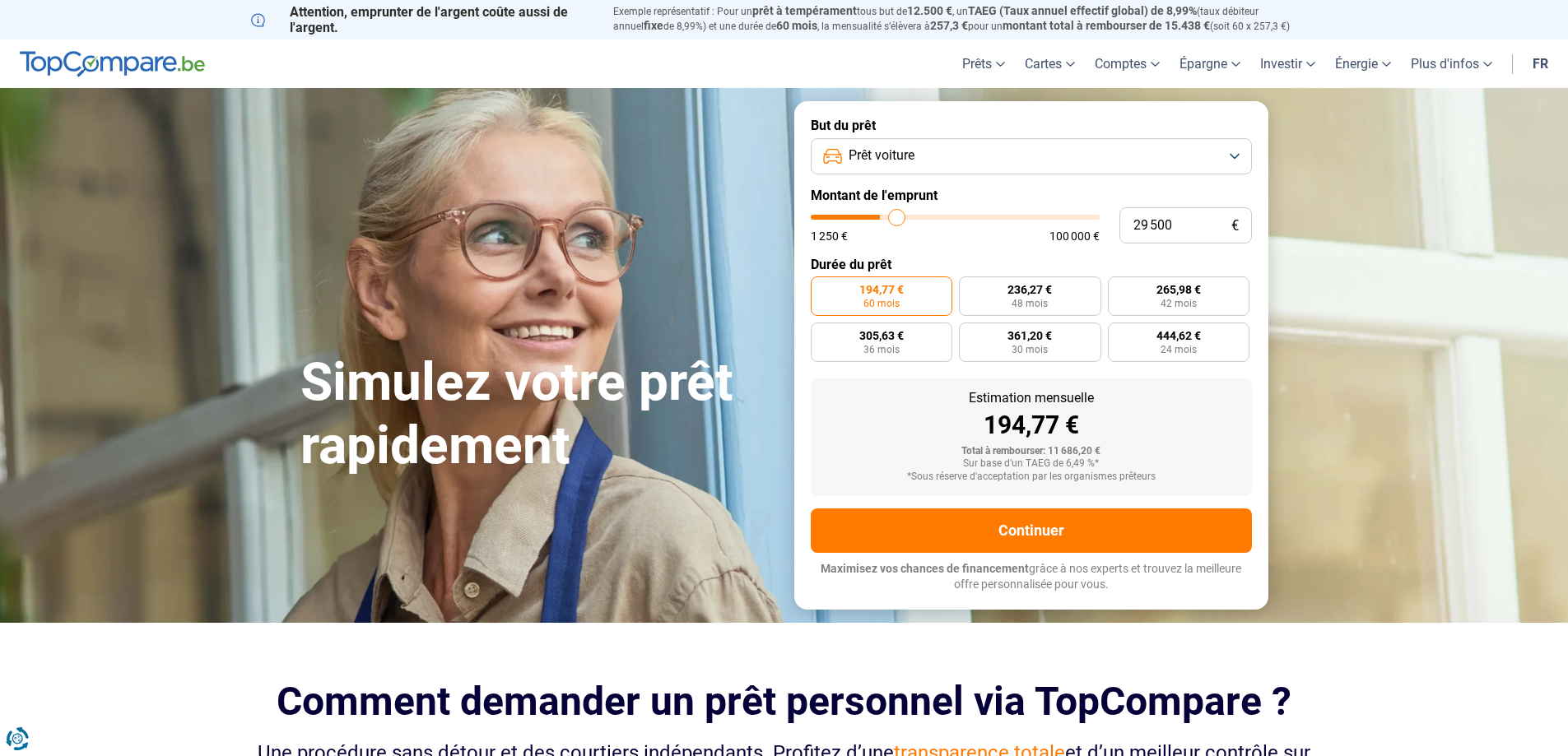
type input "30250"
type input "30 750"
type input "30750"
type input "31 250"
type input "31250"
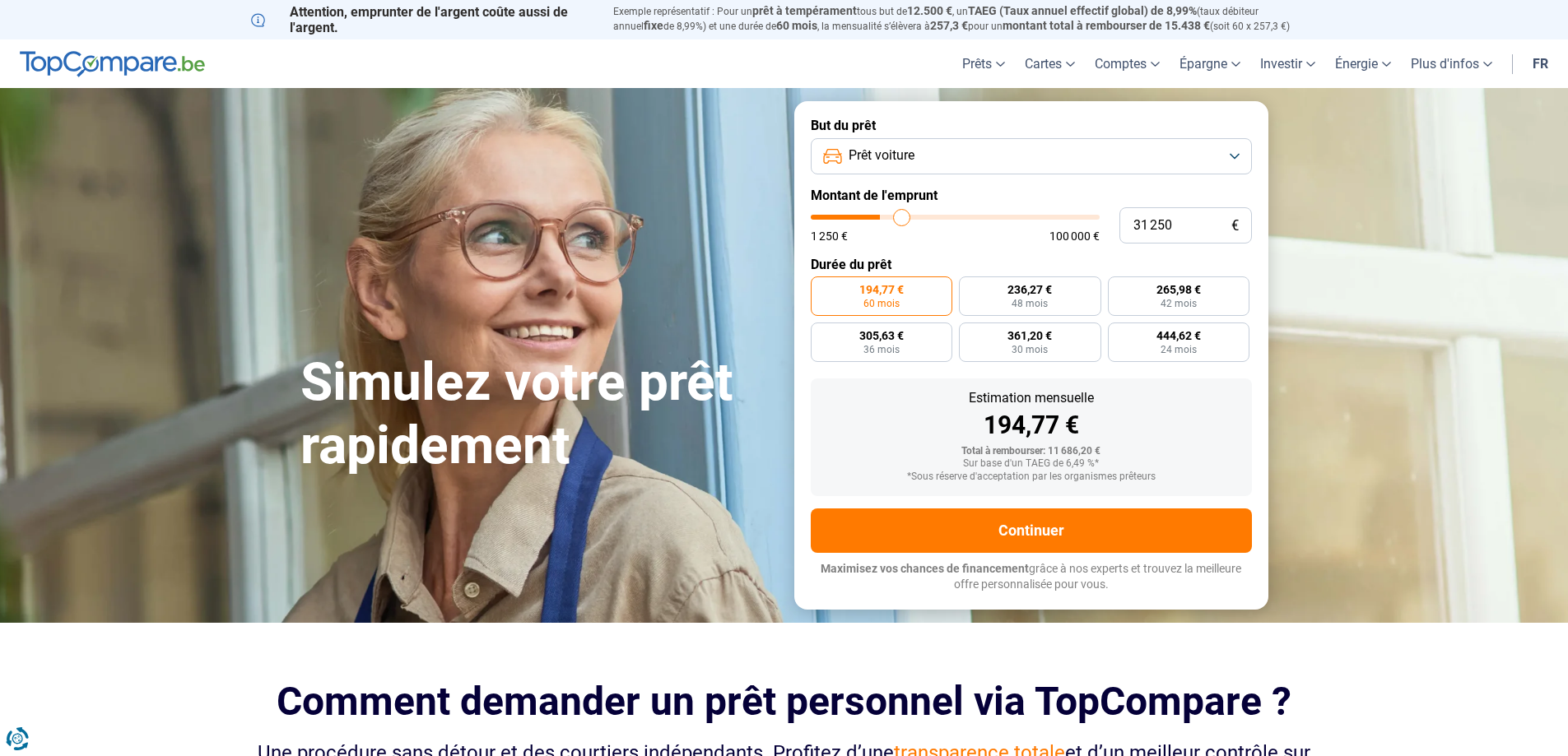
type input "31 750"
type input "31750"
type input "32 250"
type input "32250"
type input "33 250"
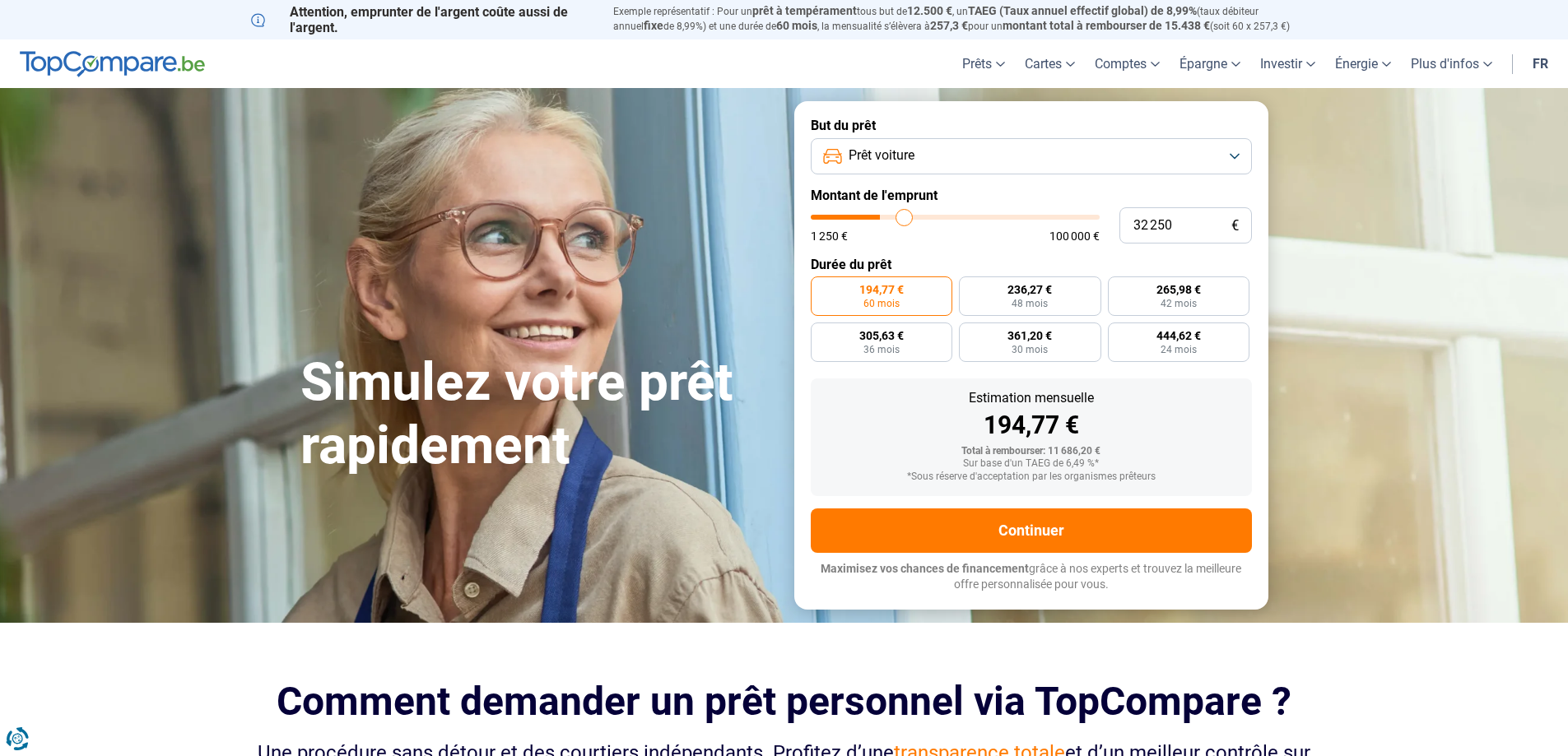
type input "33250"
type input "34 000"
type input "34000"
type input "34 750"
type input "34750"
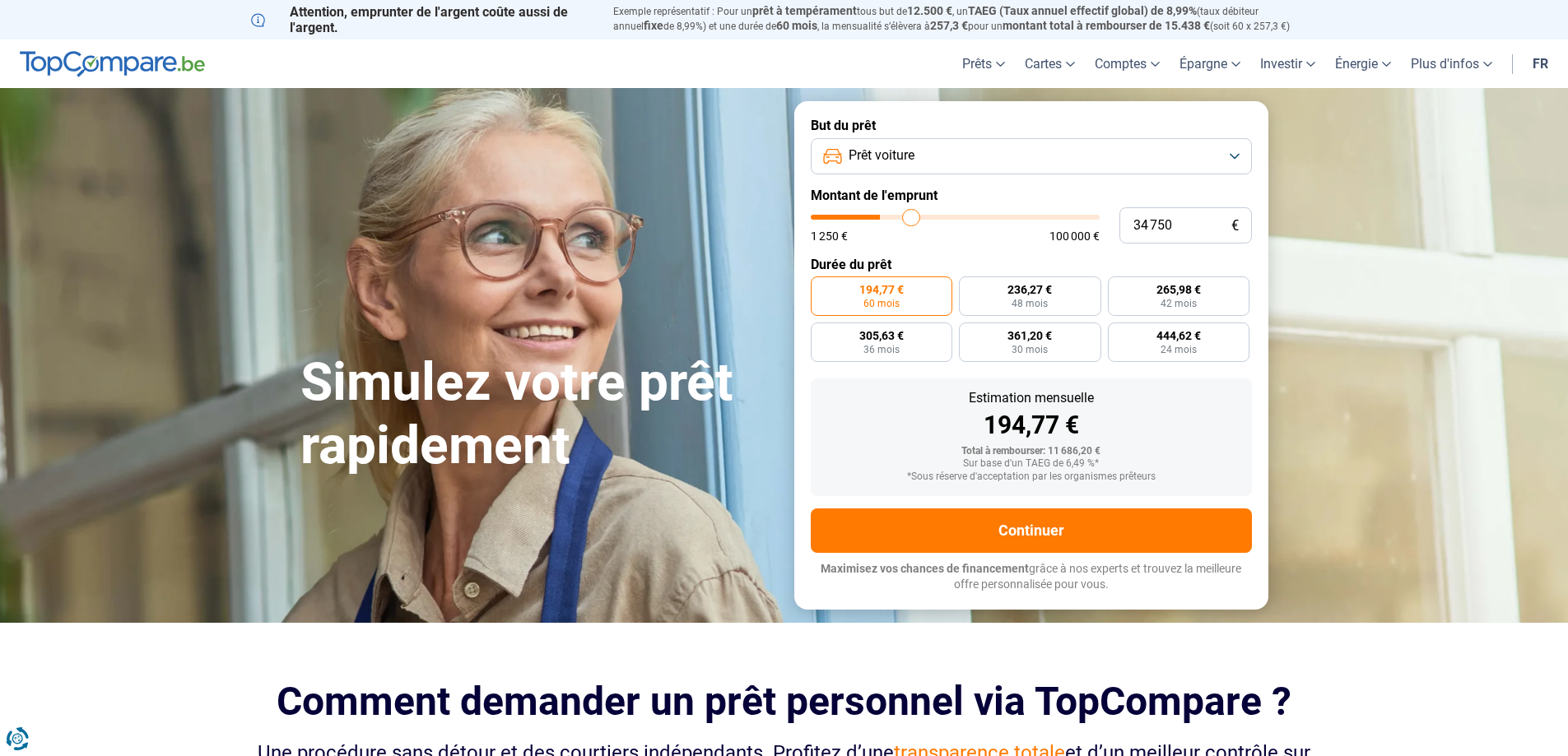
type input "35 250"
type input "35250"
type input "36 250"
type input "36250"
type input "36 750"
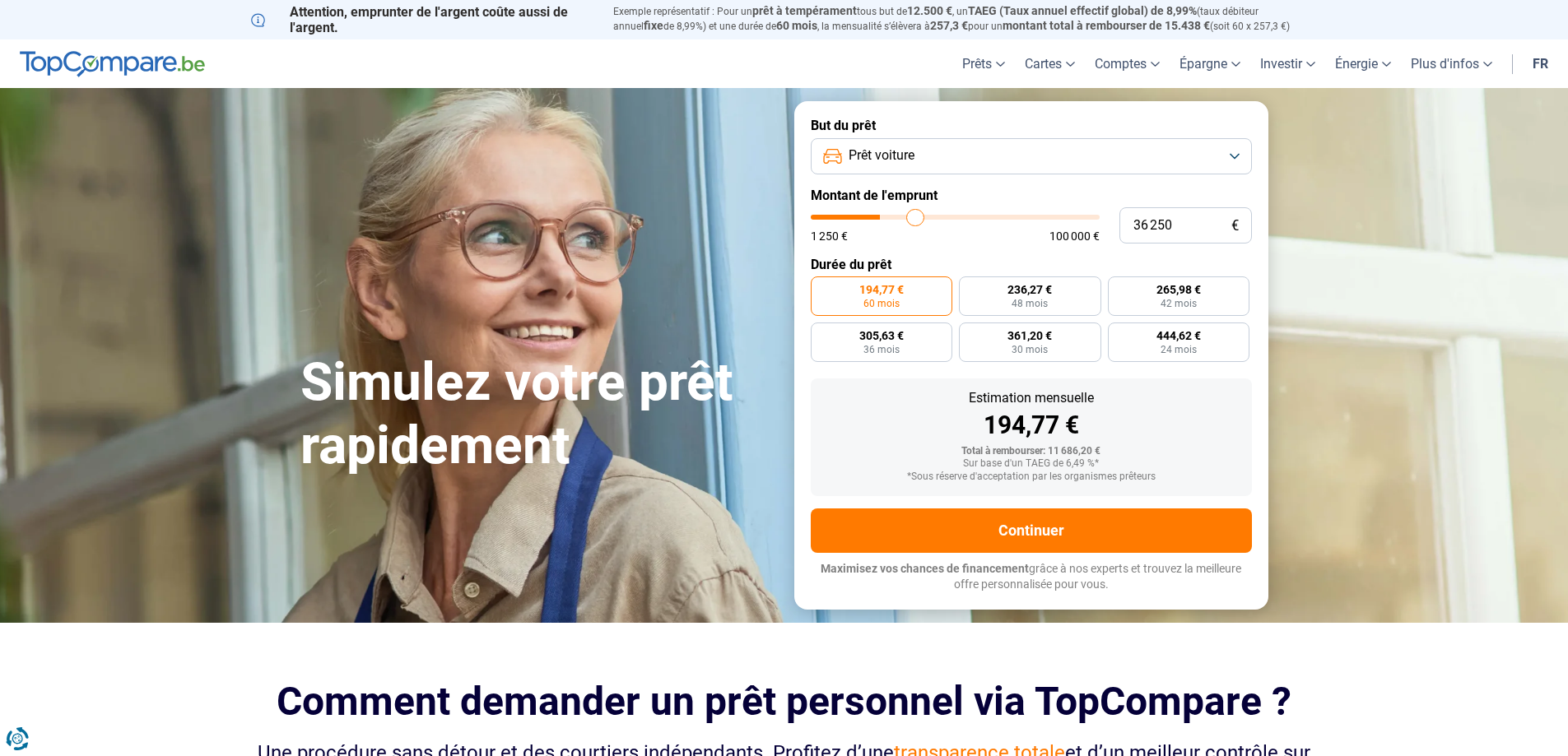
type input "36750"
type input "37 750"
type input "37750"
type input "38 250"
type input "38250"
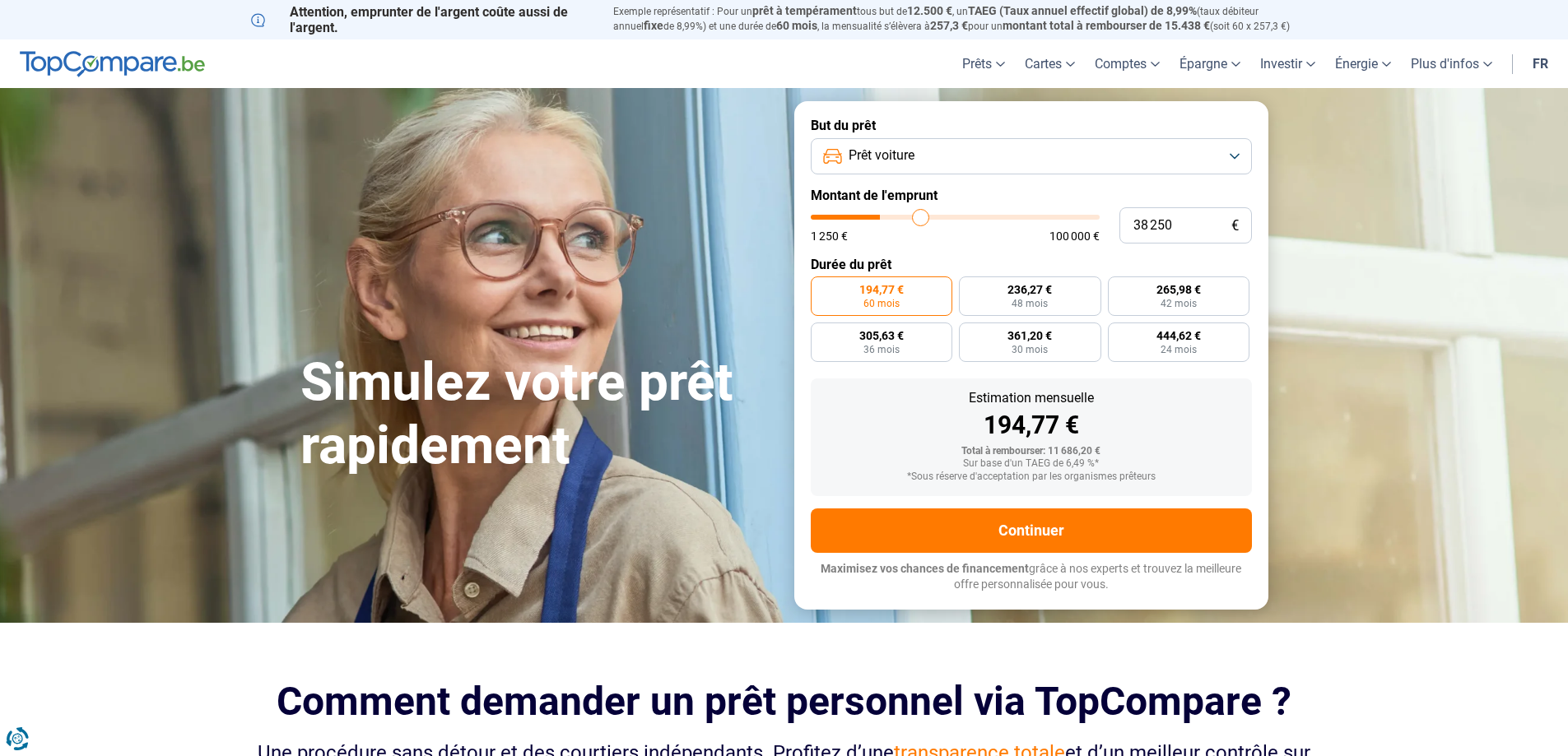
type input "38 750"
type input "38750"
type input "39 500"
type input "39500"
type input "40 000"
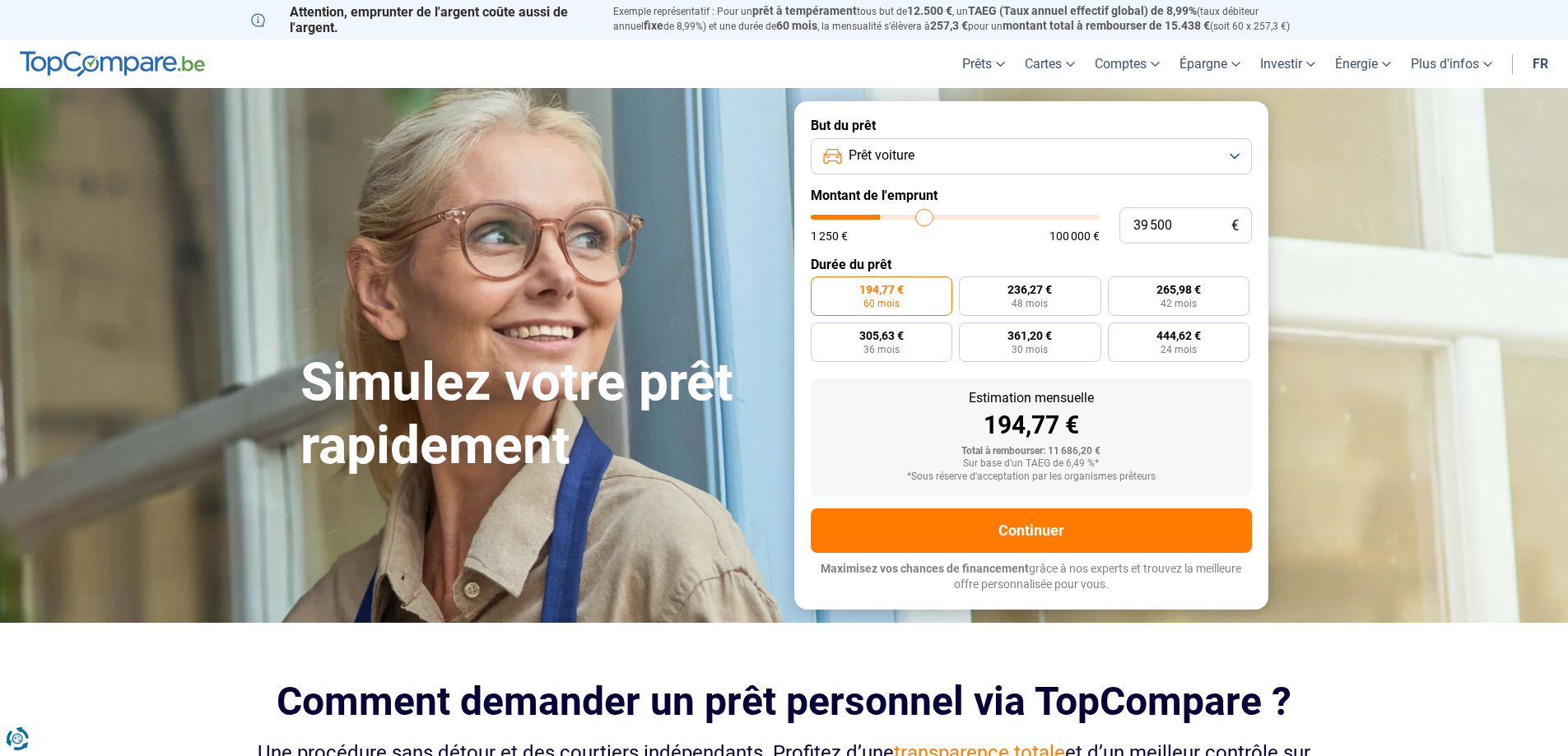
type input "40000"
type input "40 250"
type input "40250"
type input "41 000"
type input "41000"
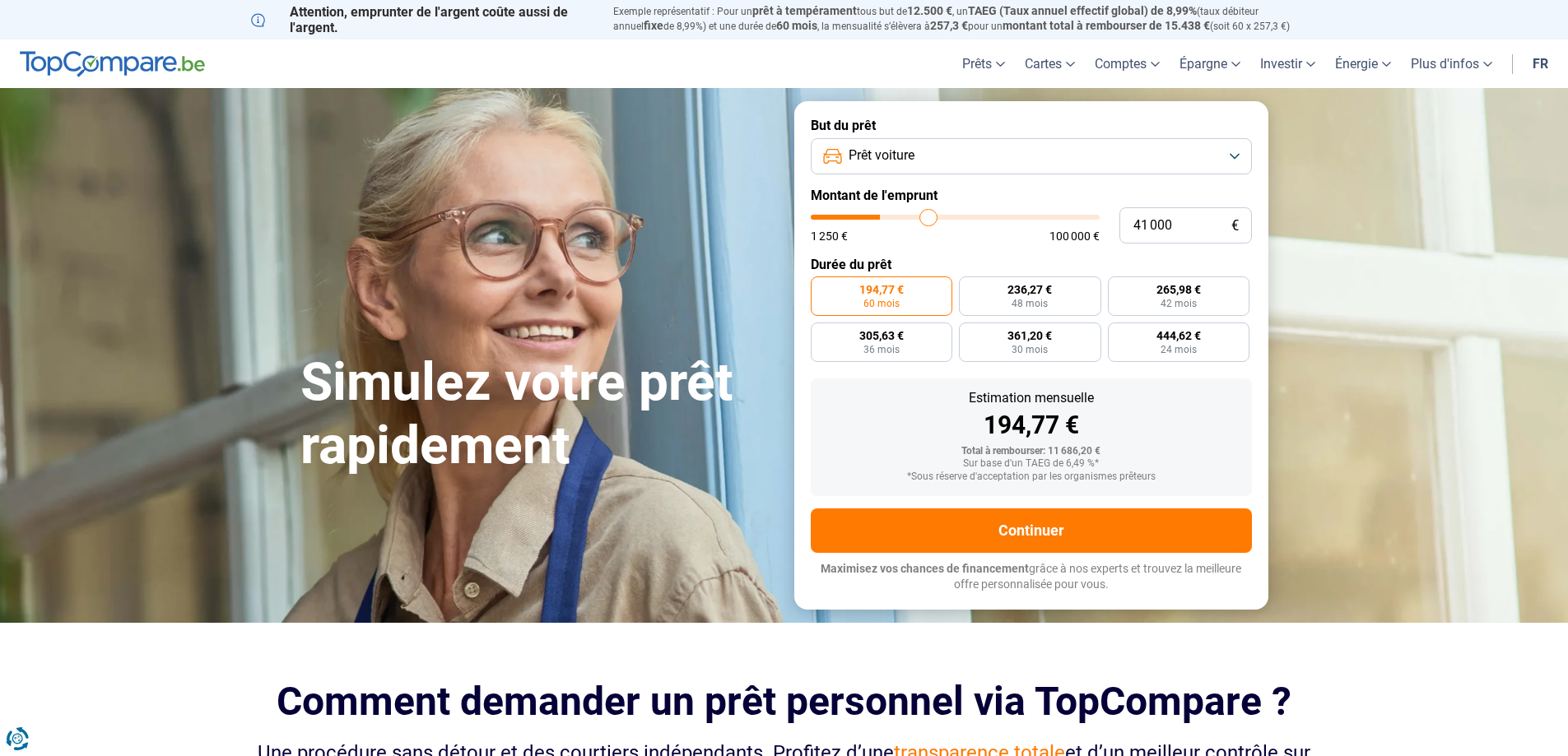
type input "41 500"
type input "41500"
type input "42 000"
type input "42000"
type input "42 250"
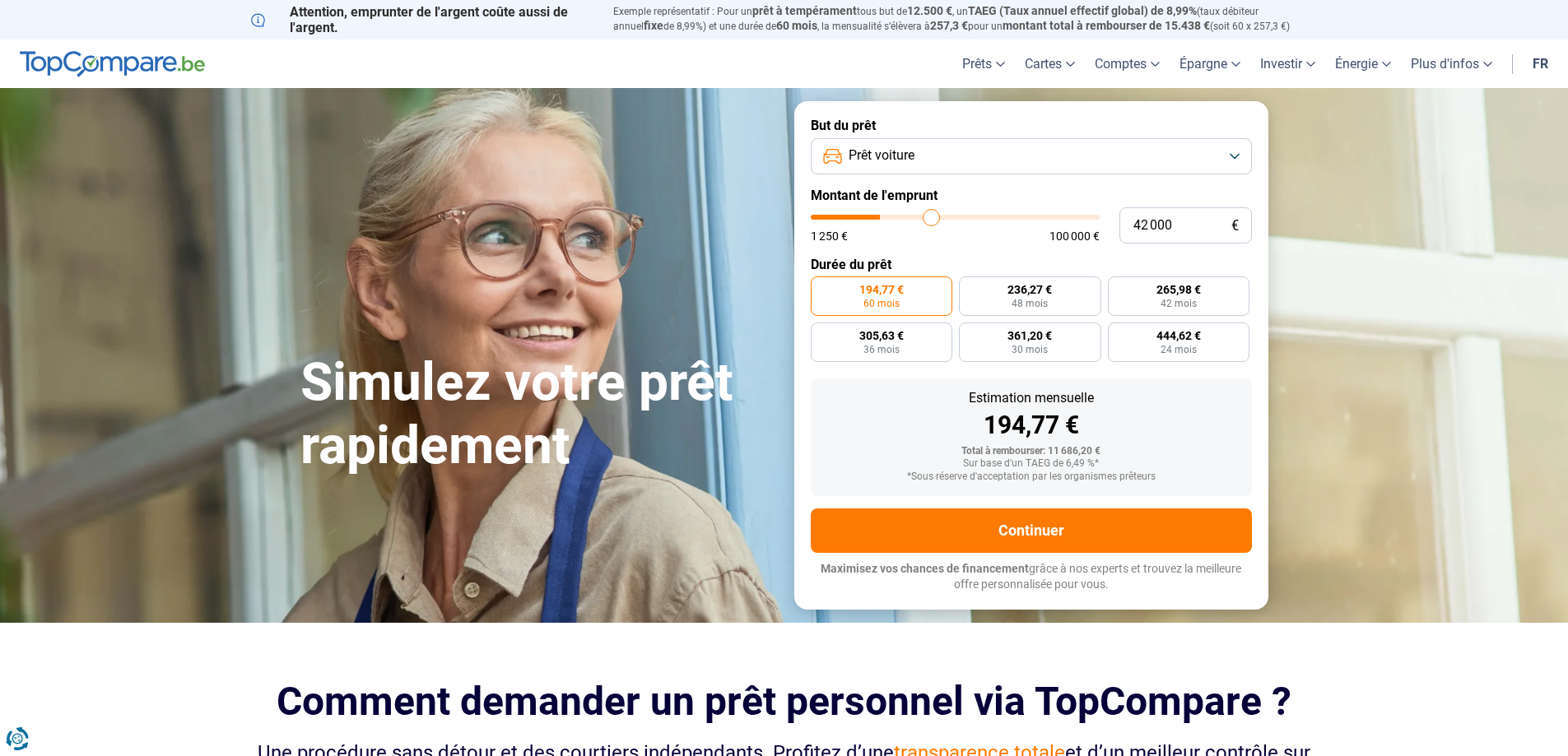
type input "42250"
type input "42 750"
type input "42750"
type input "43 500"
type input "43500"
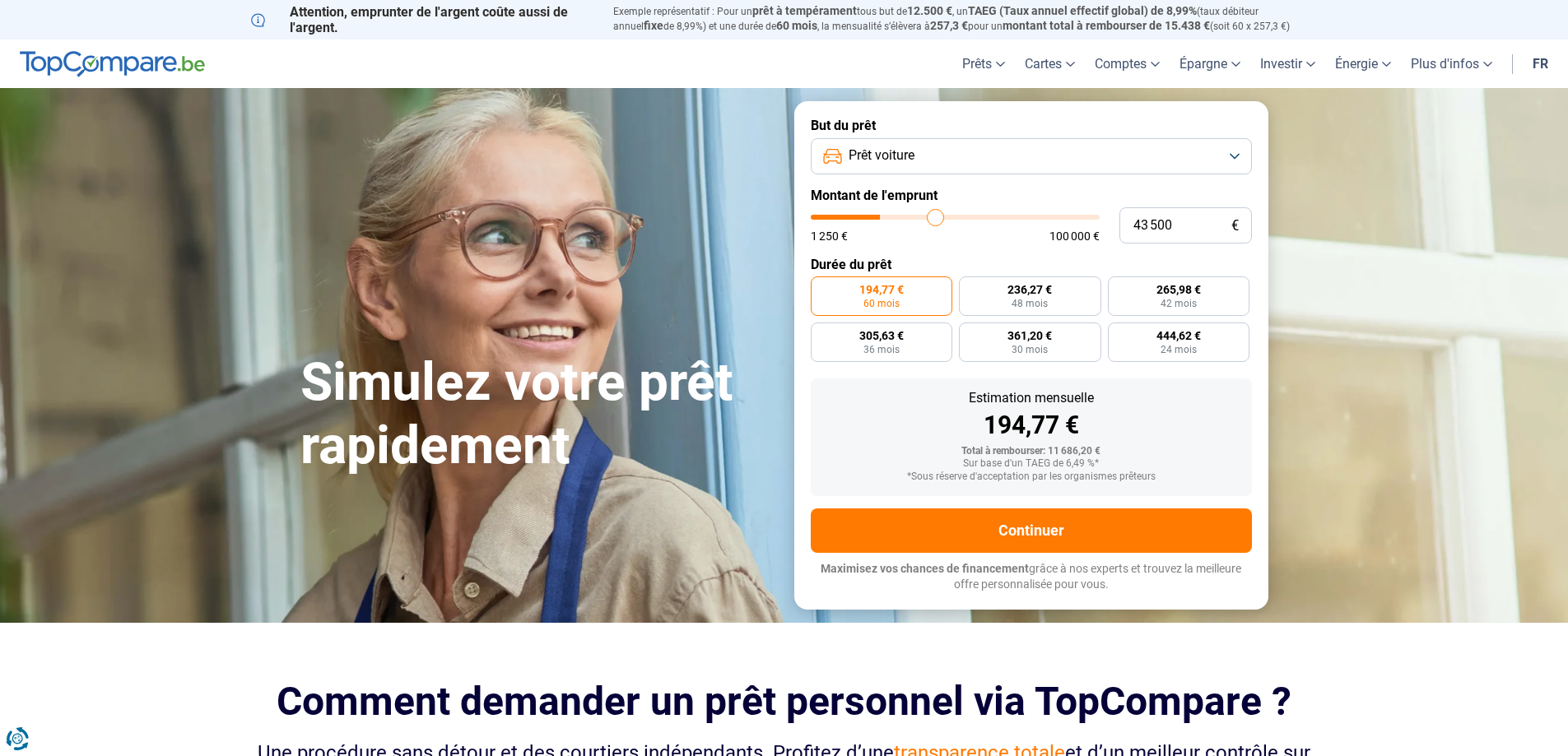
type input "44 000"
type input "44000"
type input "44 250"
type input "44250"
type input "44 500"
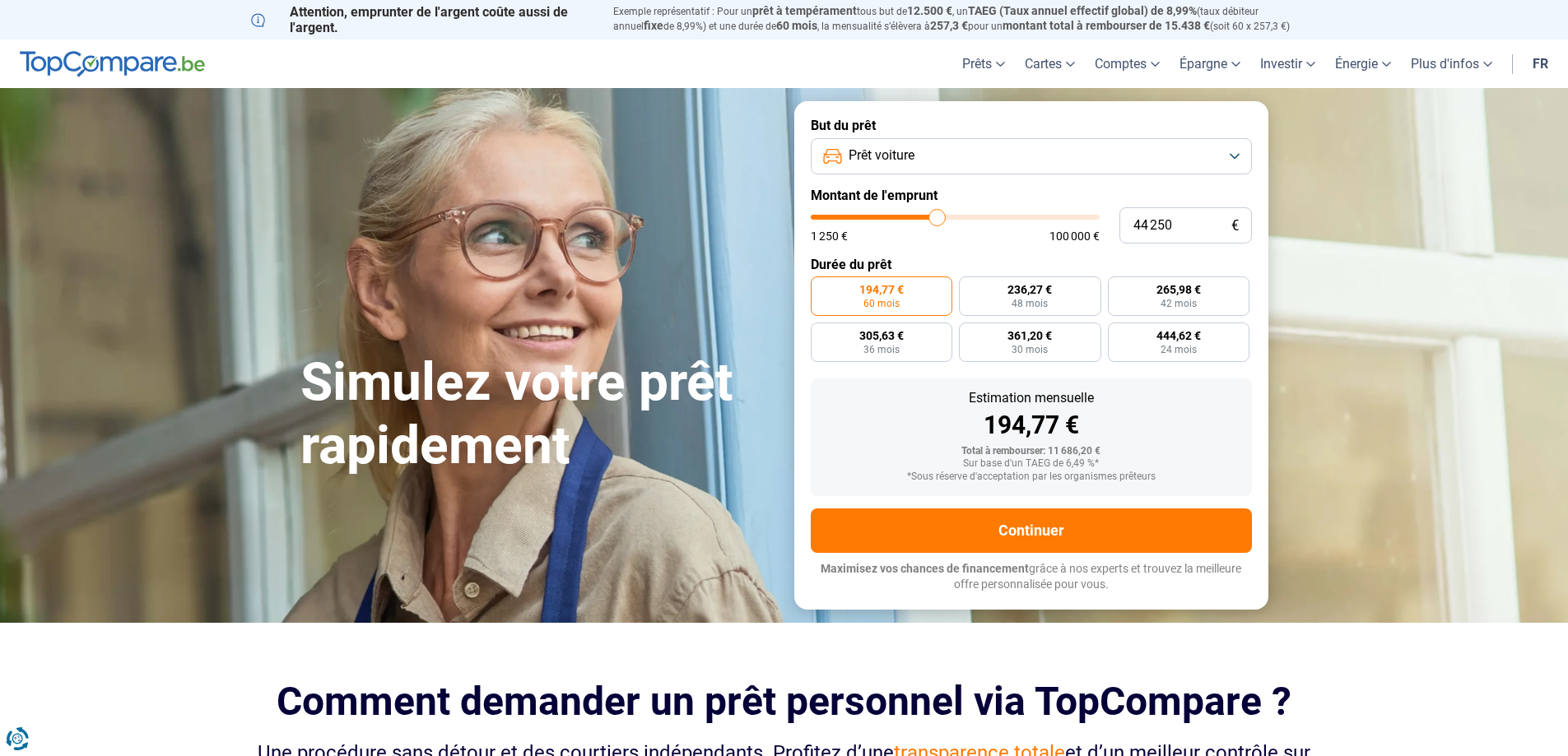
type input "44500"
type input "45 250"
type input "45250"
type input "45 500"
type input "45500"
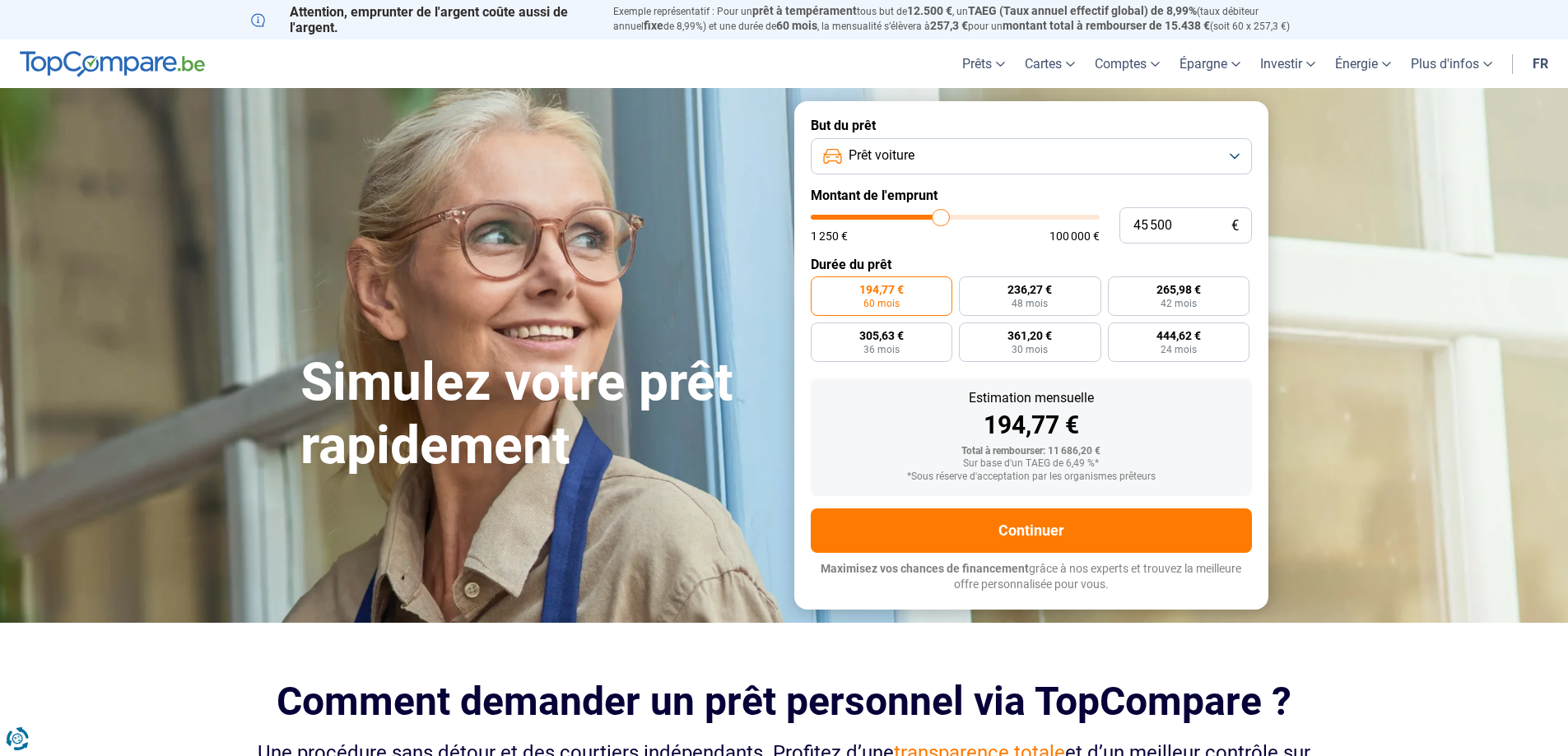
type input "45 750"
type input "45750"
type input "46 000"
type input "46000"
type input "46 500"
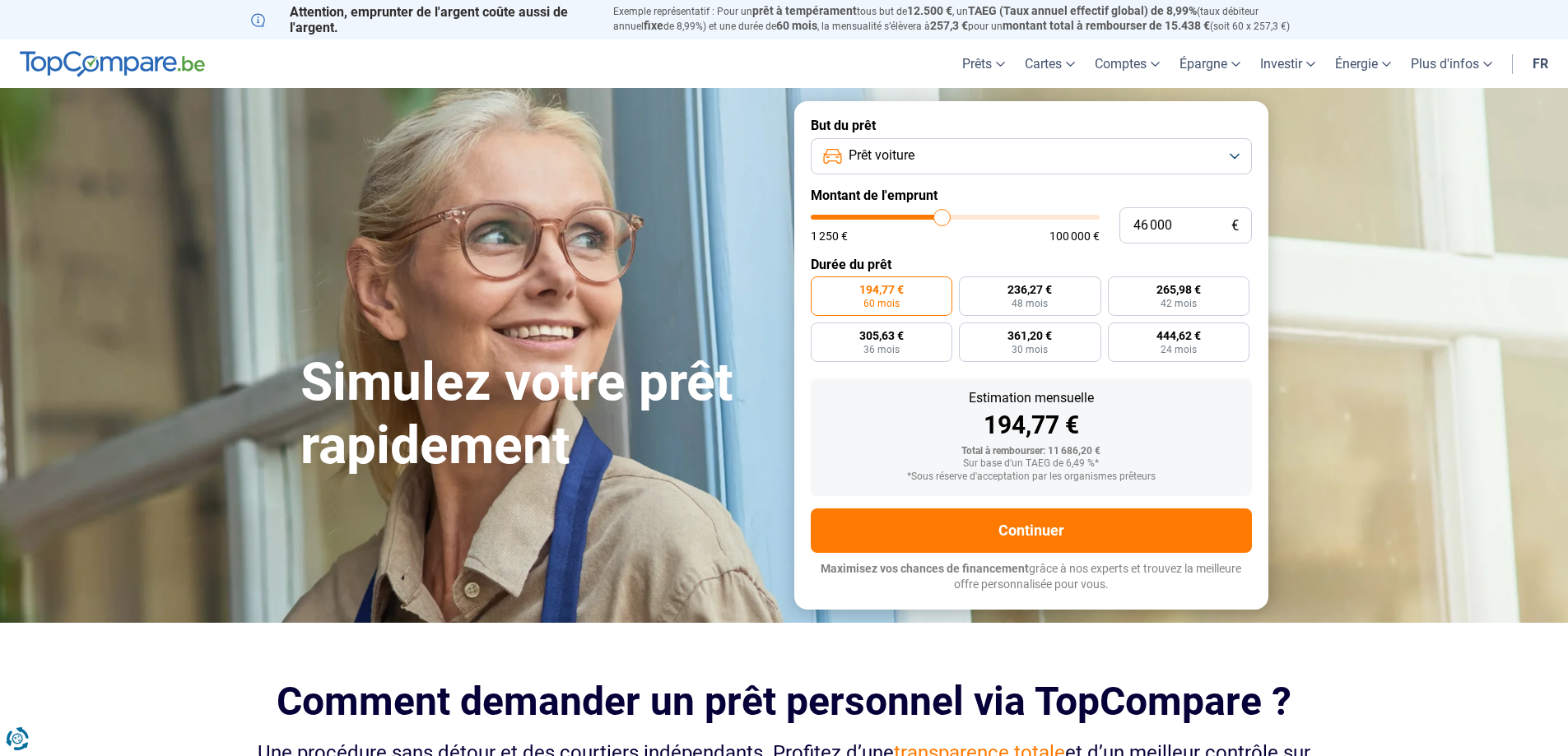
type input "46500"
type input "46 750"
type input "46750"
type input "47 000"
type input "47000"
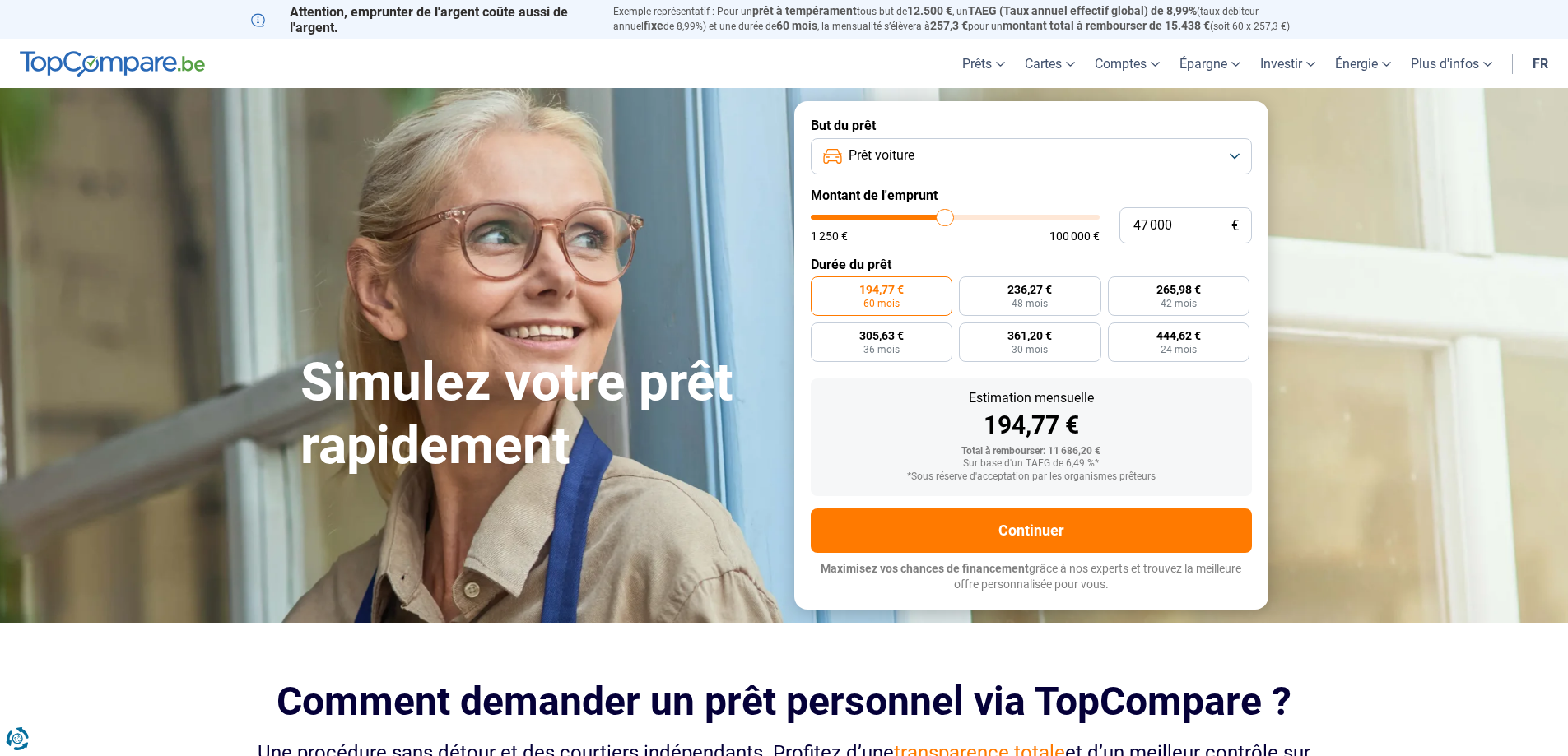
type input "47 250"
type input "47250"
type input "47 500"
type input "47500"
type input "48 000"
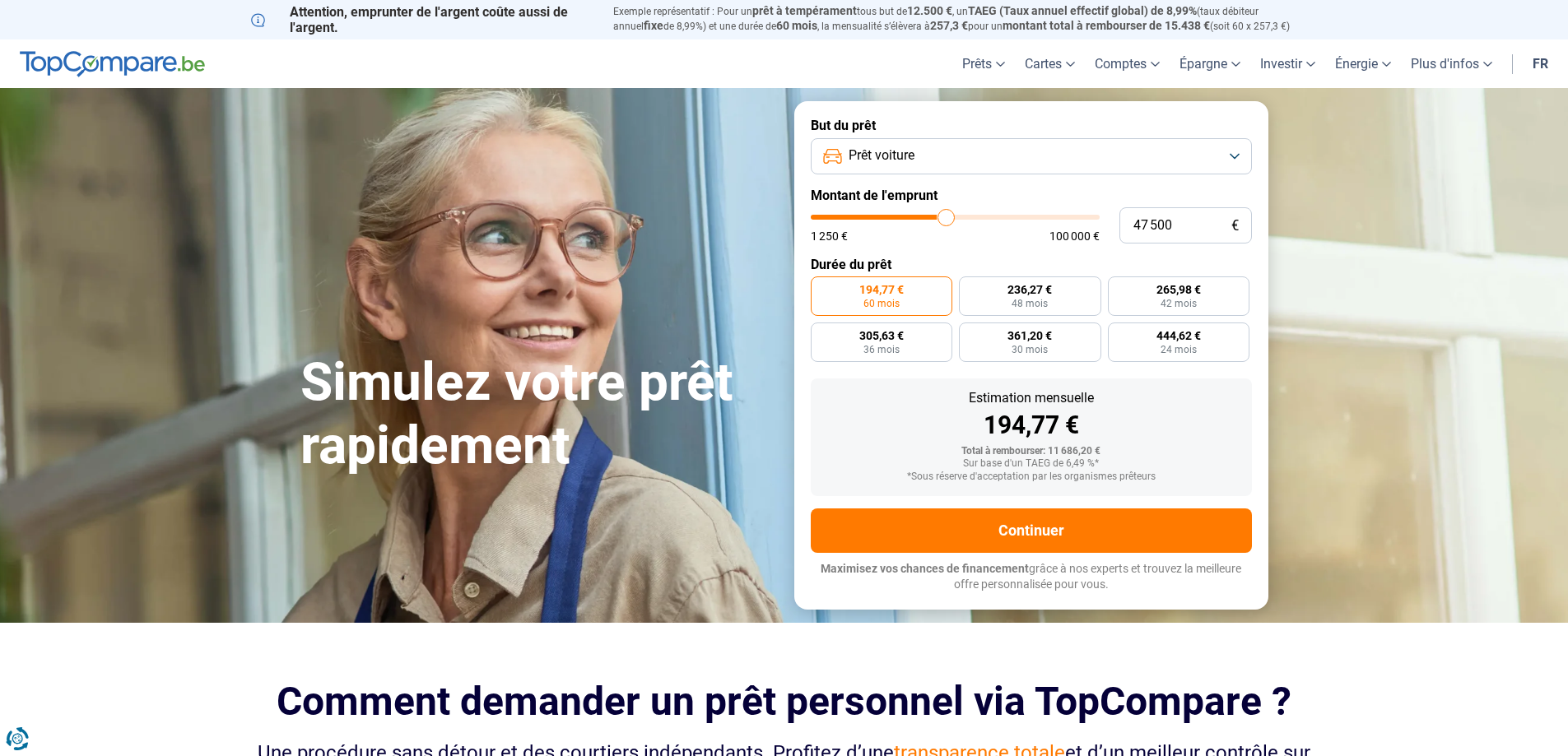
type input "48000"
type input "48 250"
type input "48250"
type input "48 000"
type input "48000"
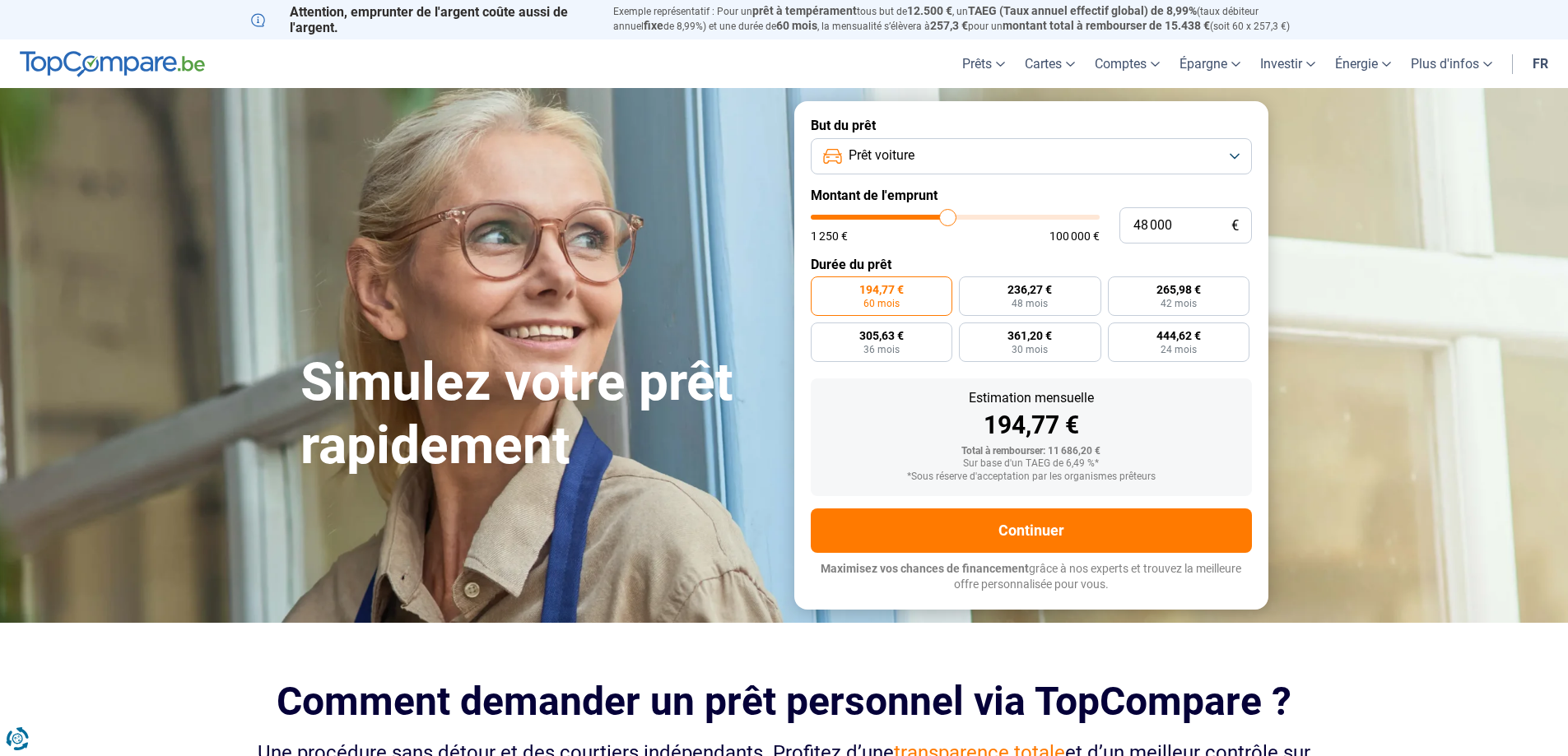
type input "47 500"
type input "47500"
type input "47 250"
type input "47250"
type input "47 000"
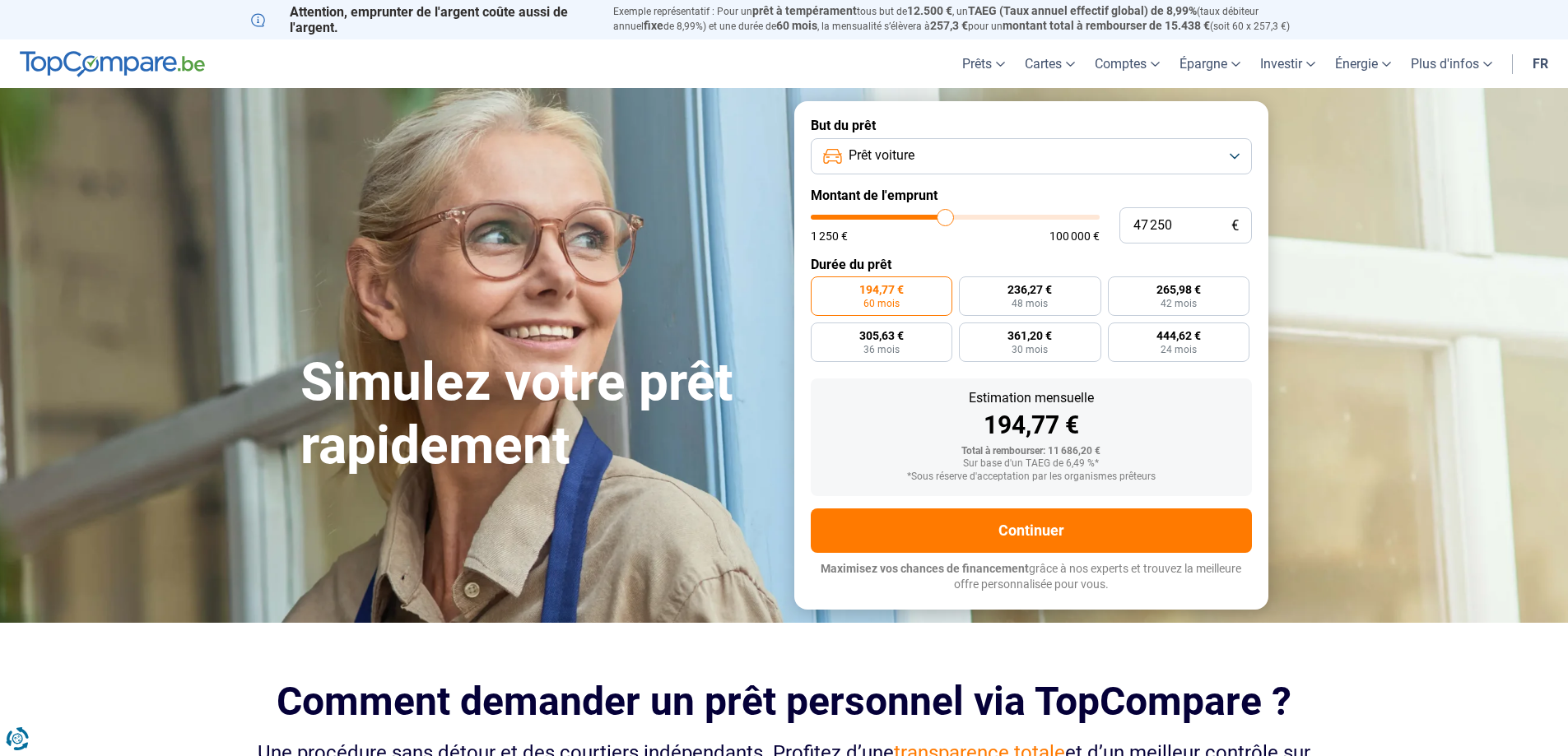
type input "47000"
type input "46 750"
type input "46750"
type input "46 500"
type input "46500"
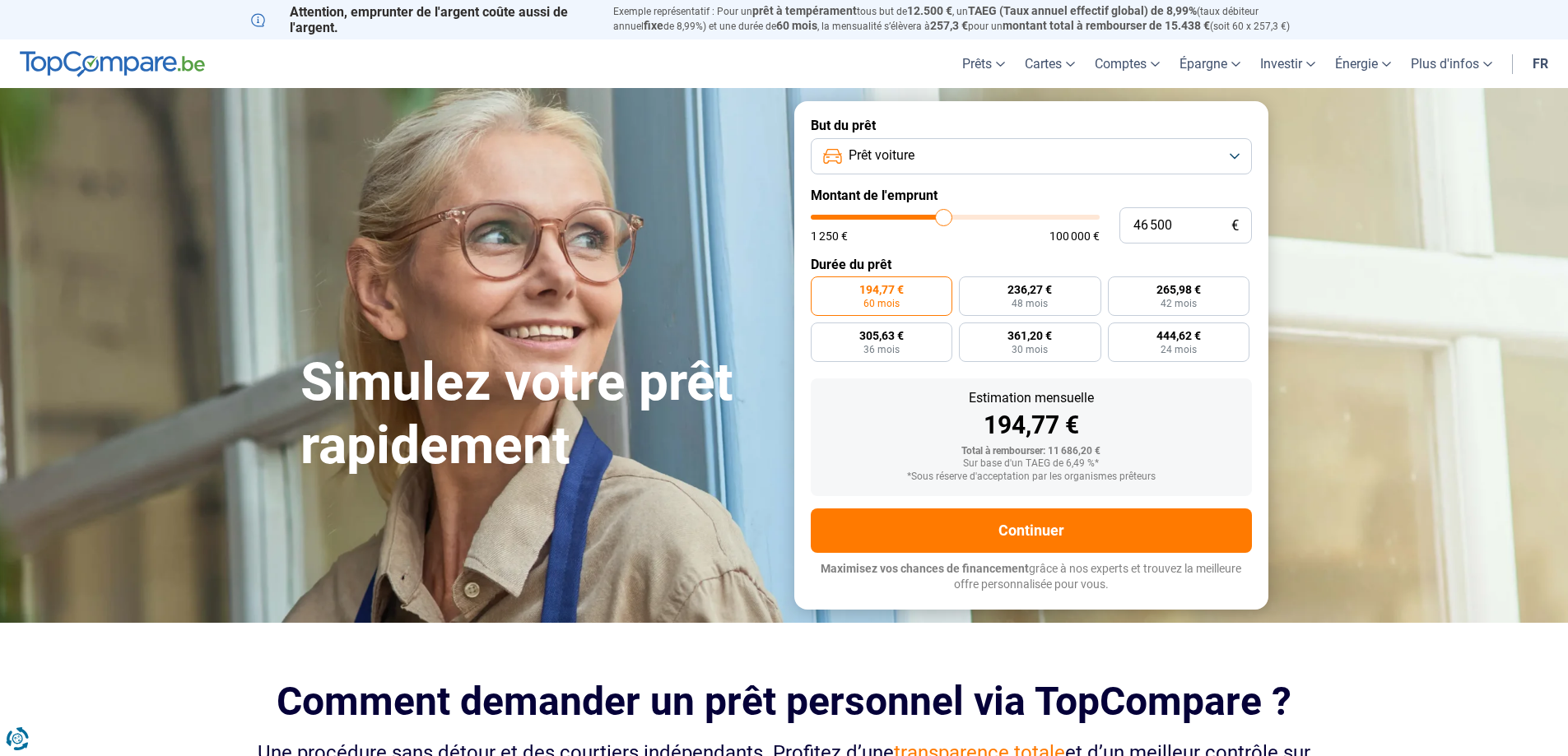
type input "46 000"
type input "46000"
type input "45 750"
type input "45750"
type input "45 500"
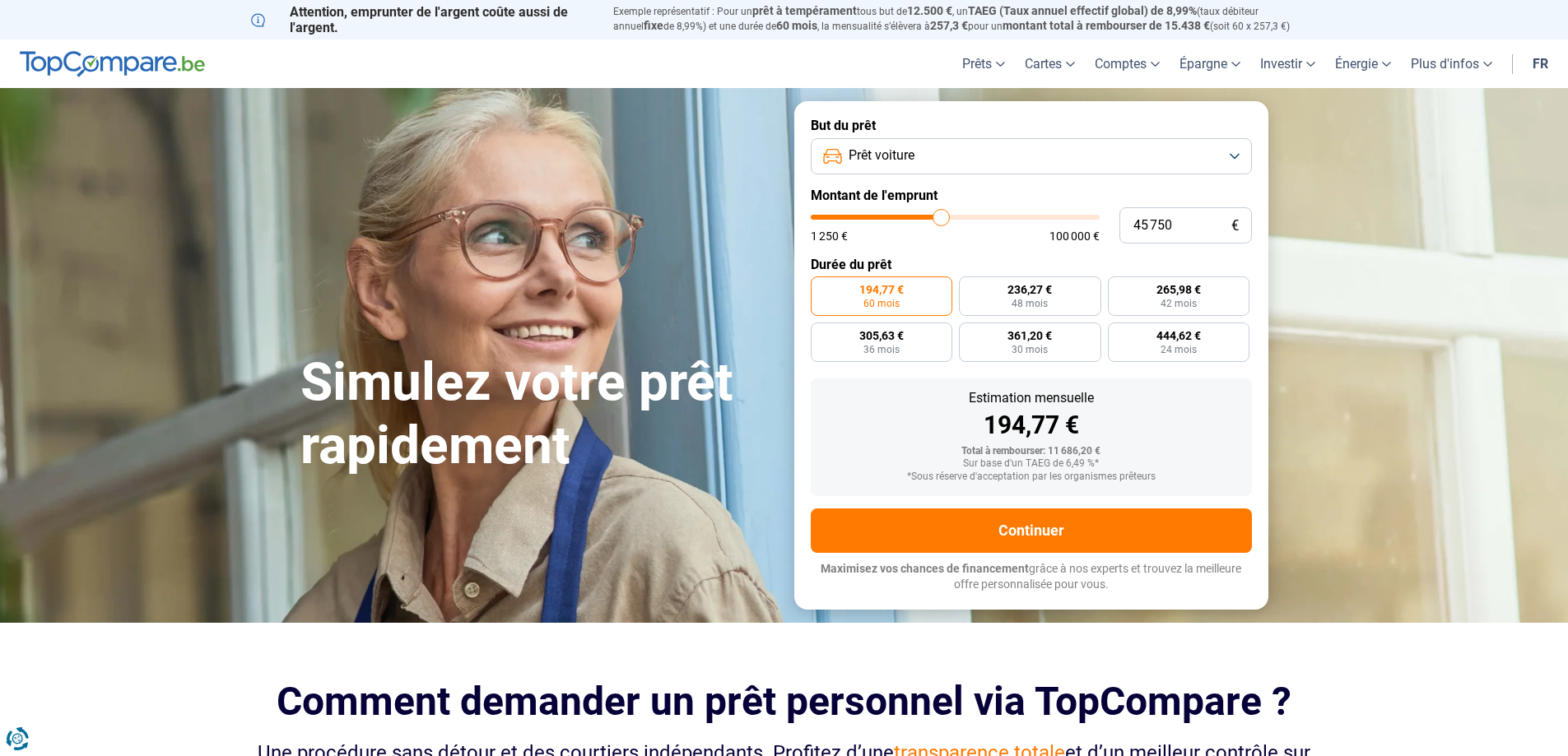
type input "45500"
type input "45 250"
type input "45250"
type input "45 000"
type input "45000"
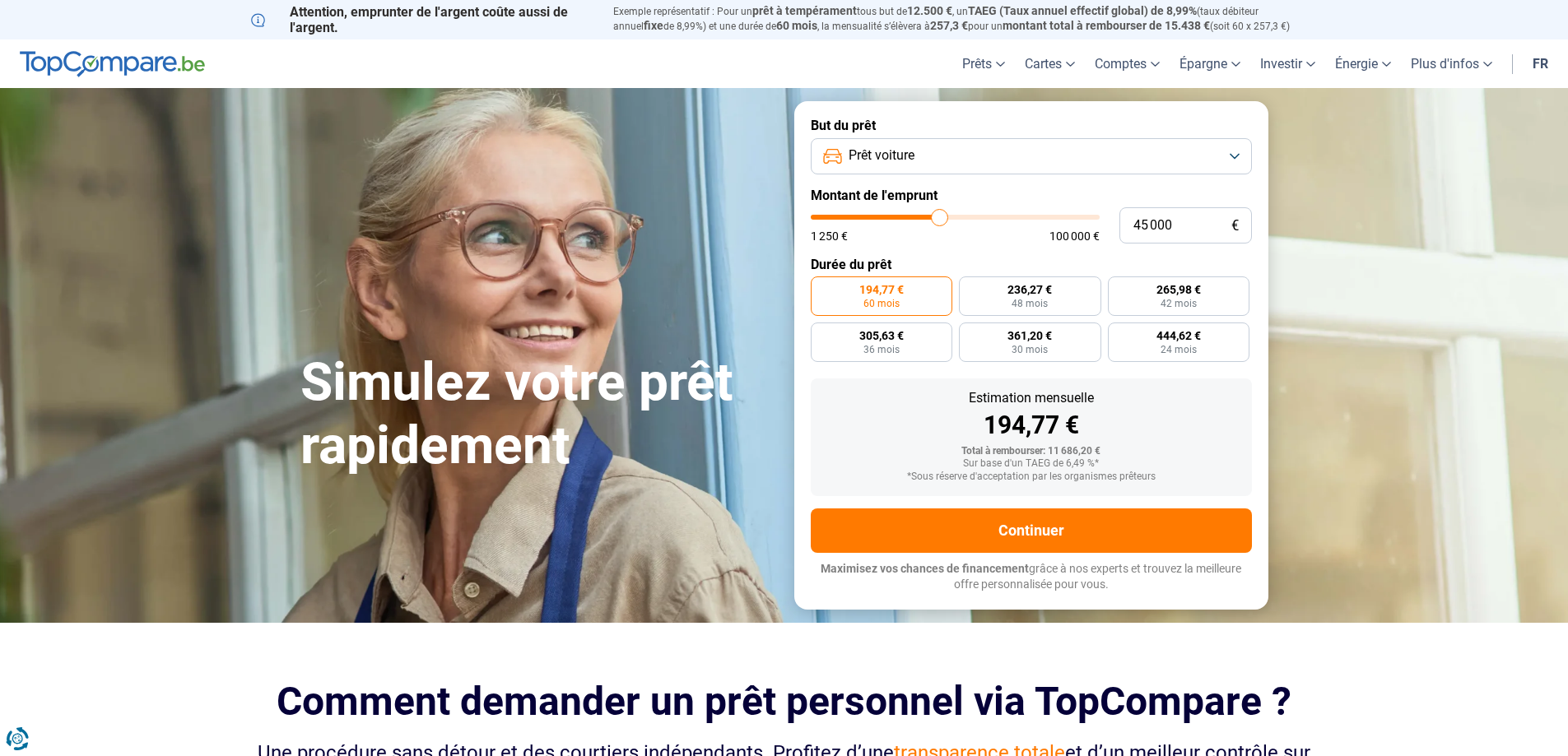
type input "44 500"
type input "44500"
type input "44 250"
type input "44250"
type input "44 000"
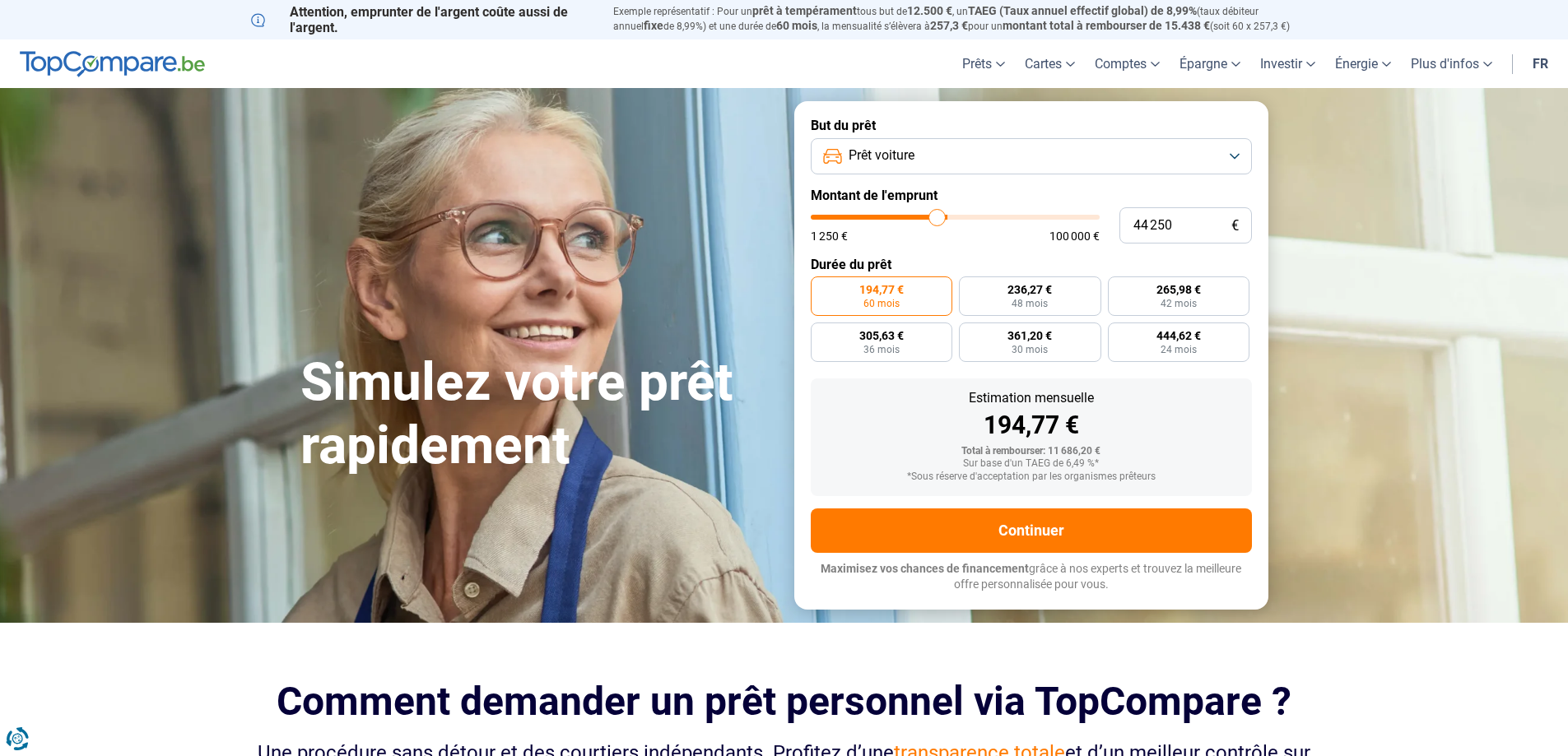
type input "44000"
type input "43 750"
type input "43750"
type input "43 500"
type input "43500"
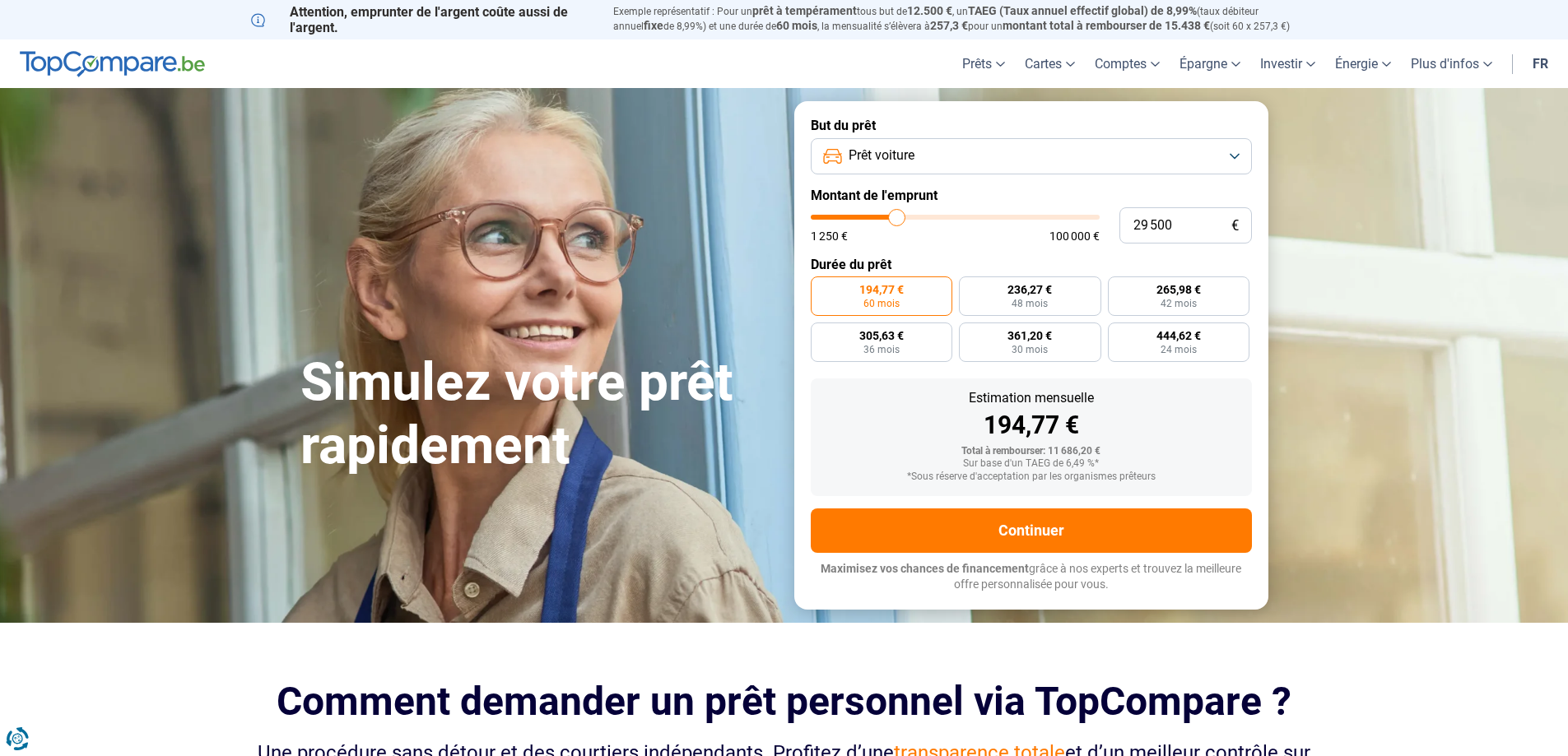
drag, startPoint x: 840, startPoint y: 218, endPoint x: 897, endPoint y: 215, distance: 57.1
click at [897, 215] on input "range" at bounding box center [954, 217] width 289 height 5
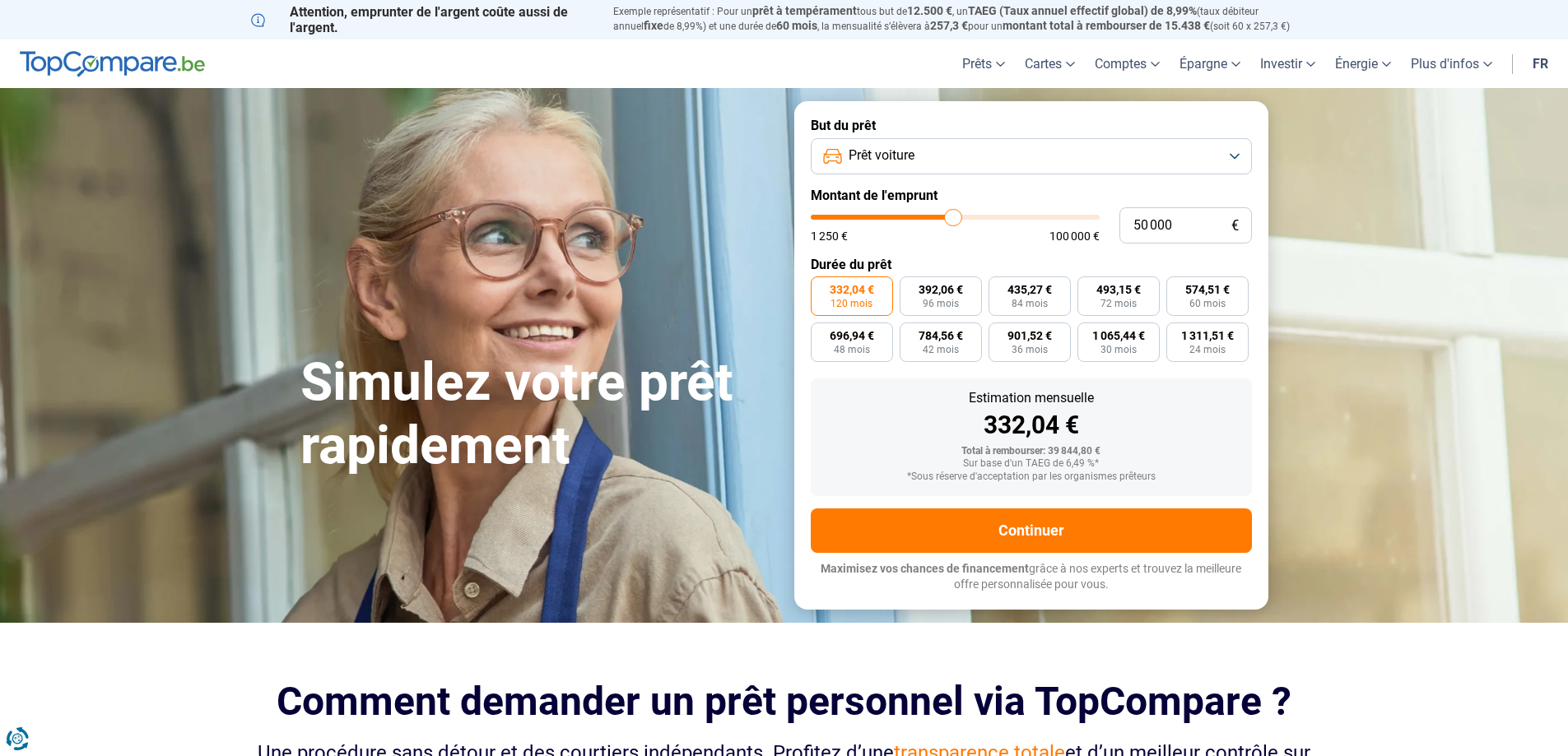
drag, startPoint x: 900, startPoint y: 213, endPoint x: 953, endPoint y: 209, distance: 53.2
click at [953, 215] on input "range" at bounding box center [954, 217] width 289 height 5
click at [964, 153] on button "Prêt voiture" at bounding box center [1031, 157] width 441 height 36
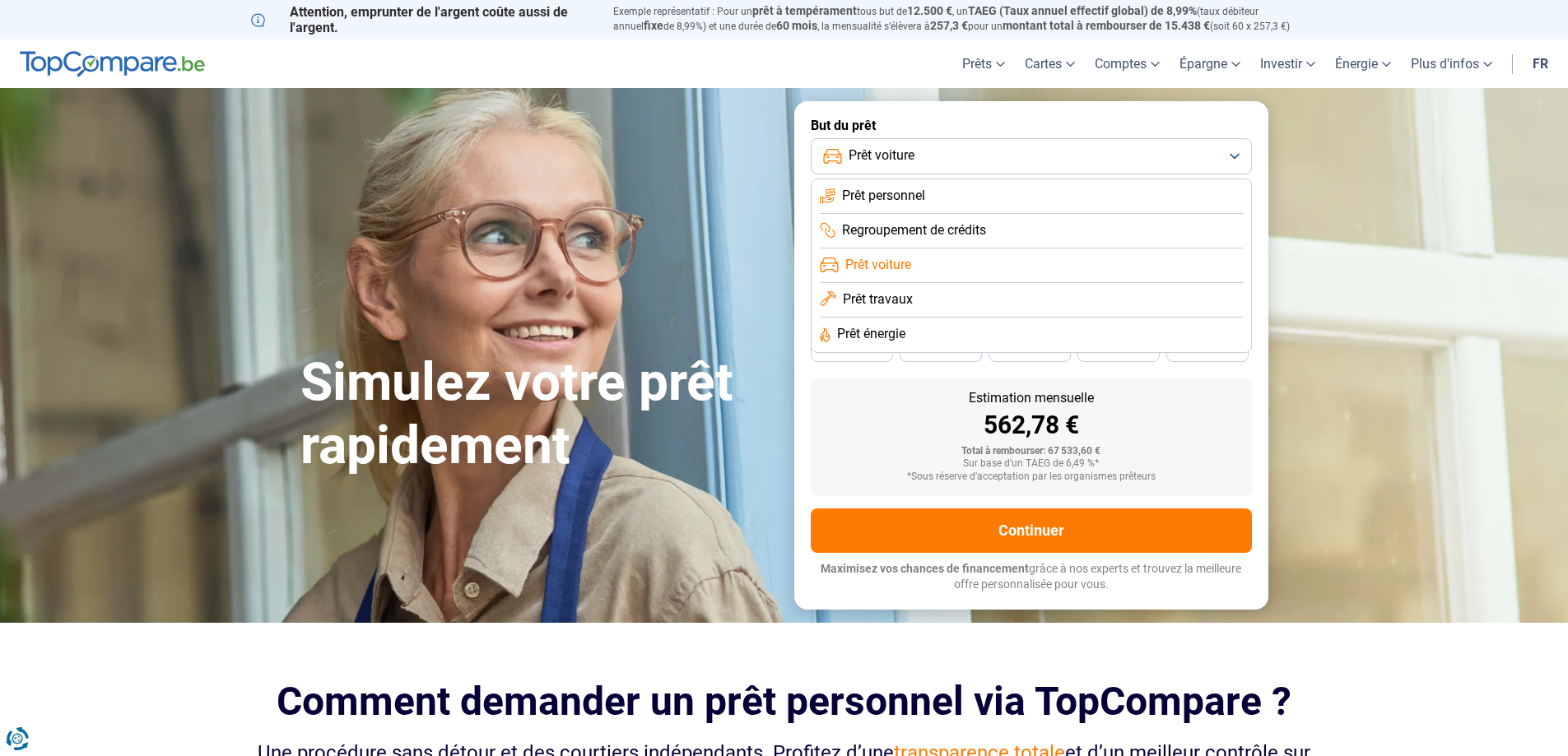
click at [924, 187] on span "Prêt personnel" at bounding box center [884, 196] width 83 height 18
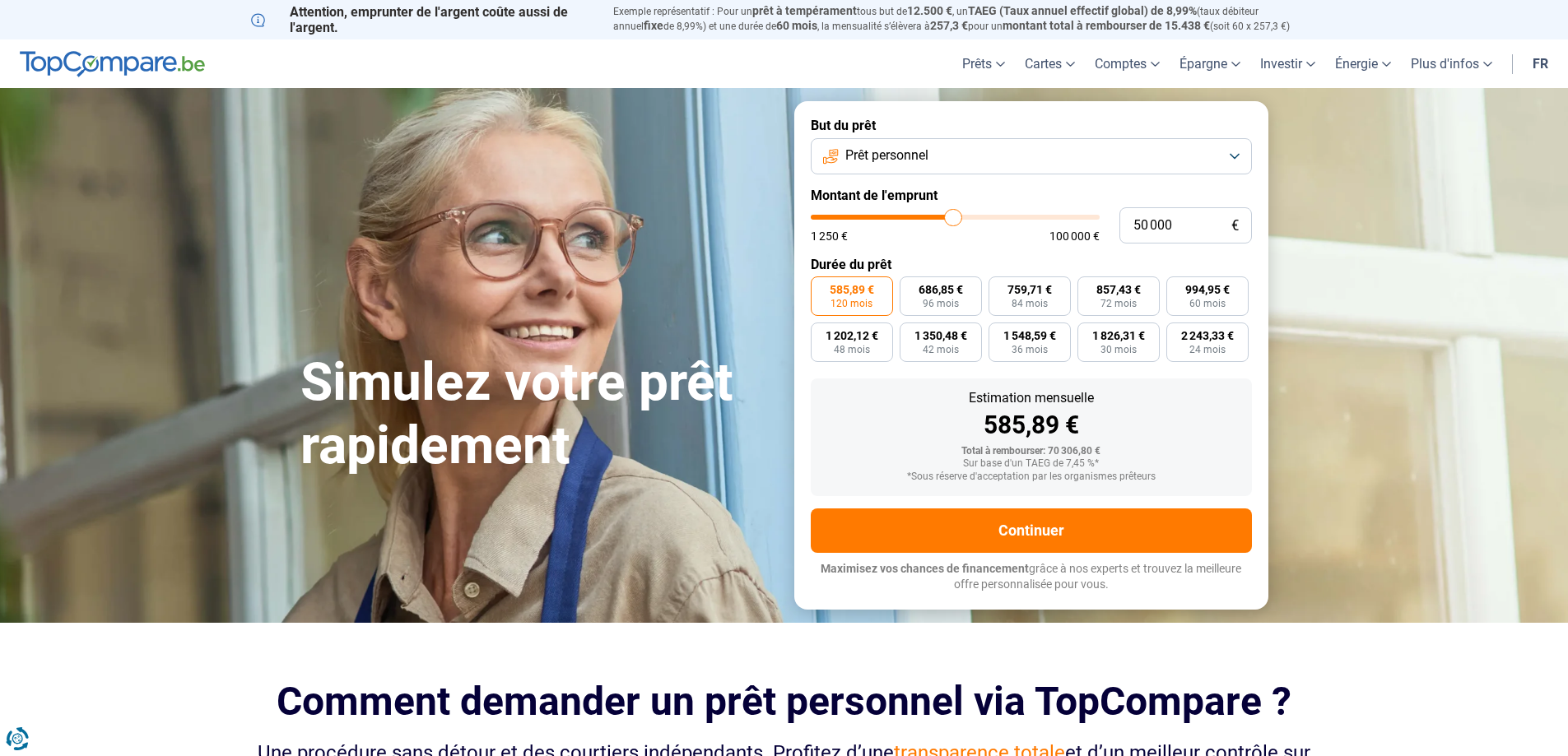
click at [951, 161] on button "Prêt personnel" at bounding box center [1031, 157] width 441 height 36
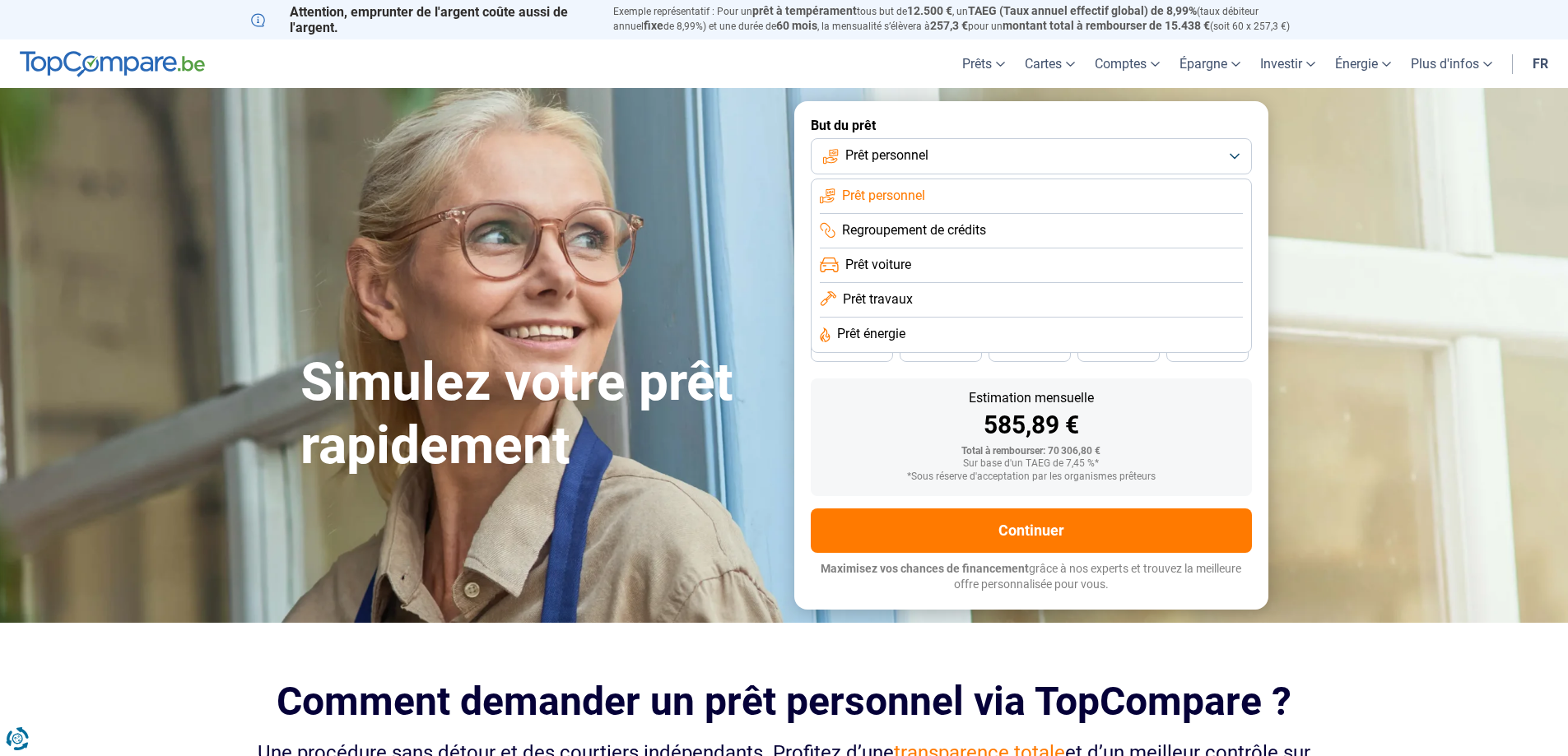
click at [913, 283] on li "Prêt voiture" at bounding box center [1031, 300] width 423 height 34
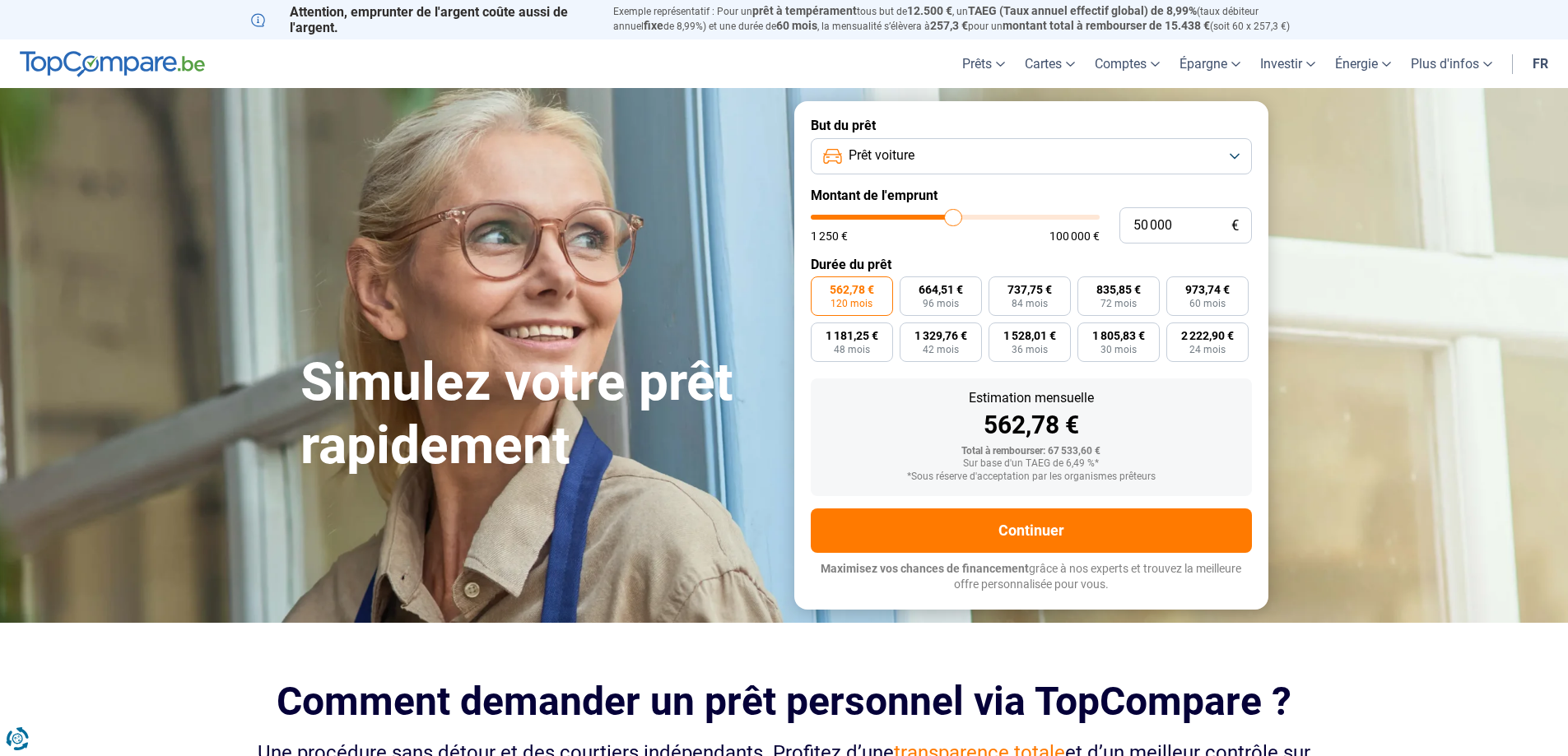
click at [937, 165] on button "Prêt voiture" at bounding box center [1031, 157] width 441 height 36
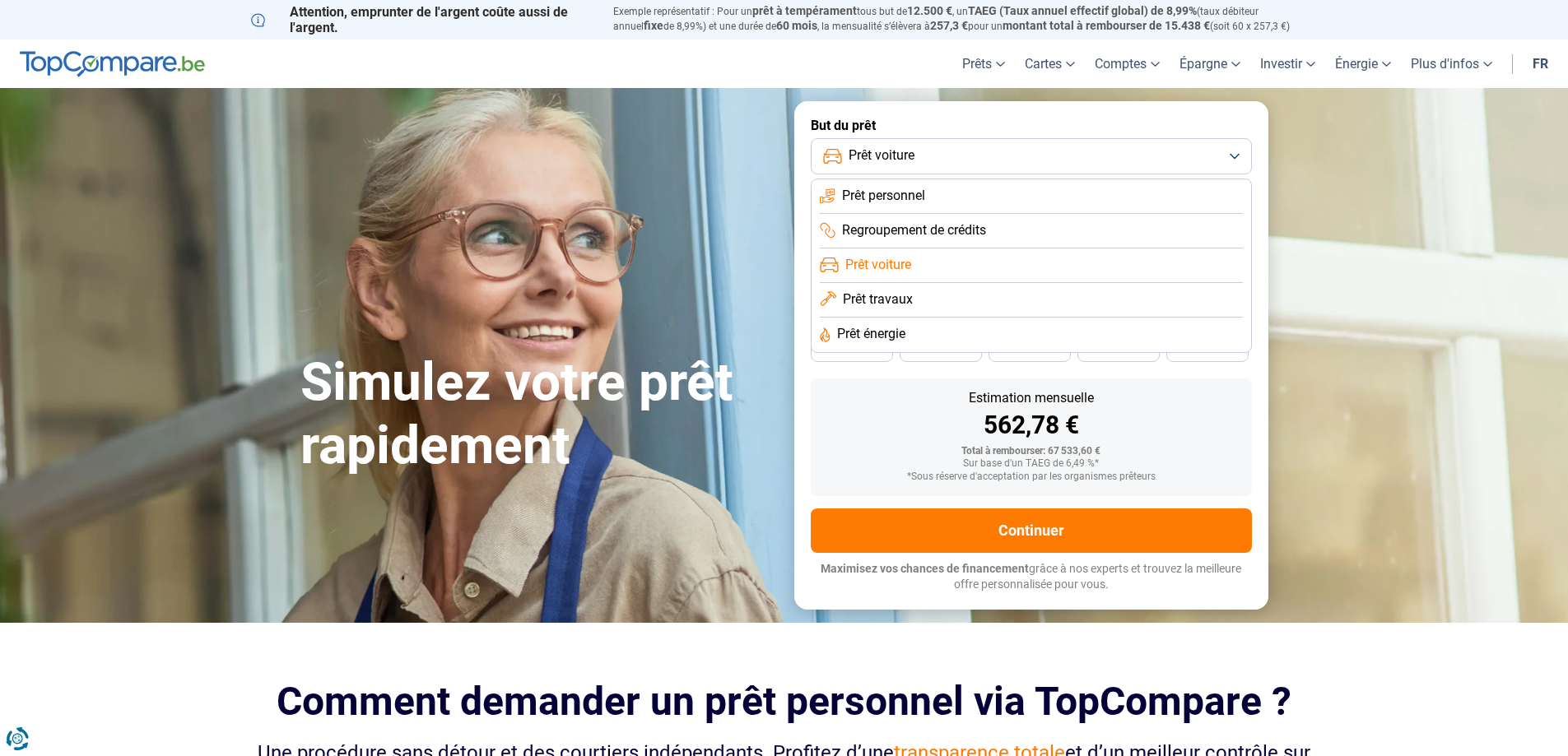
click at [910, 300] on span "Prêt travaux" at bounding box center [877, 300] width 70 height 18
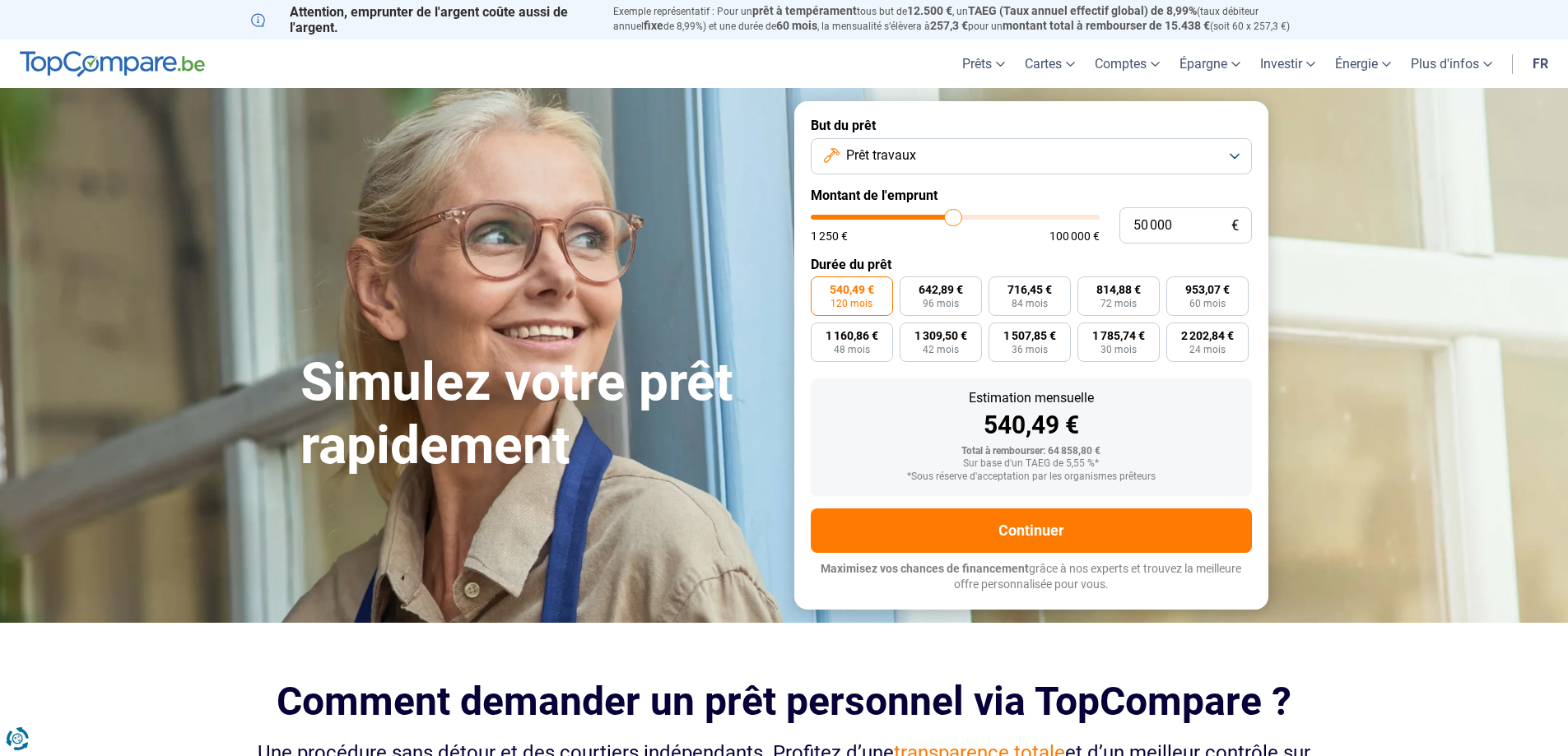
click at [953, 170] on button "Prêt travaux" at bounding box center [1031, 157] width 441 height 36
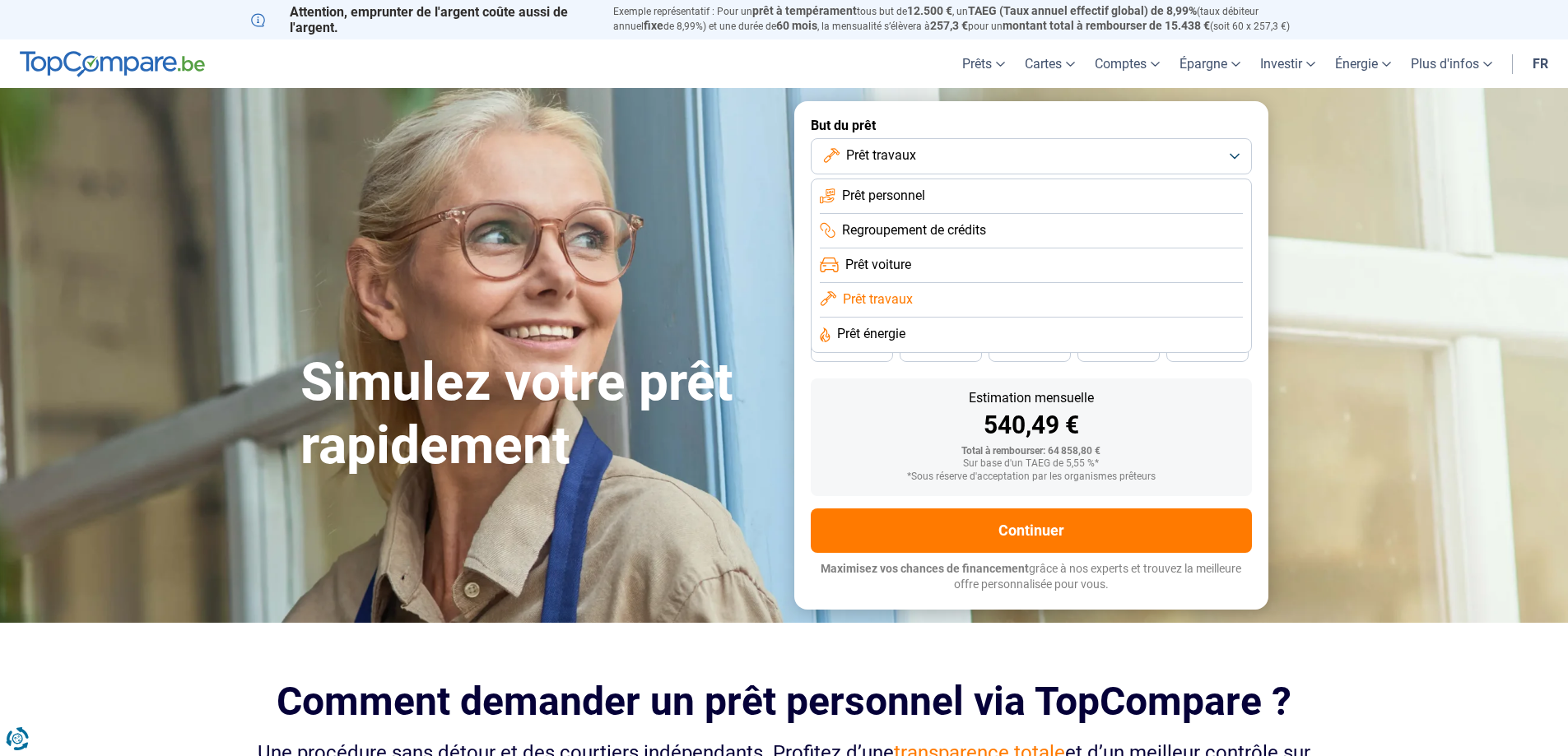
click at [920, 234] on span "Regroupement de crédits" at bounding box center [914, 230] width 144 height 18
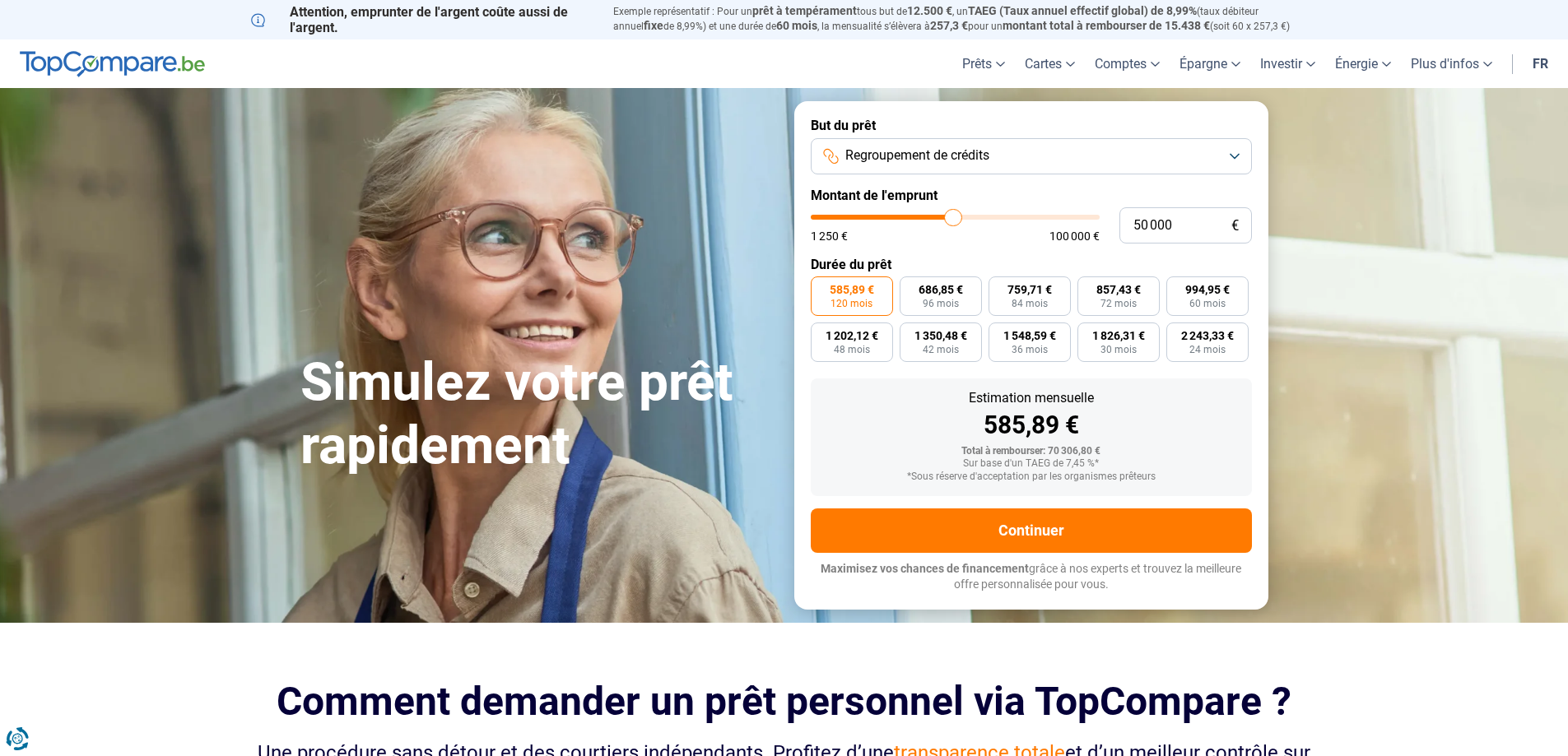
click at [956, 163] on span "Regroupement de crédits" at bounding box center [917, 156] width 144 height 18
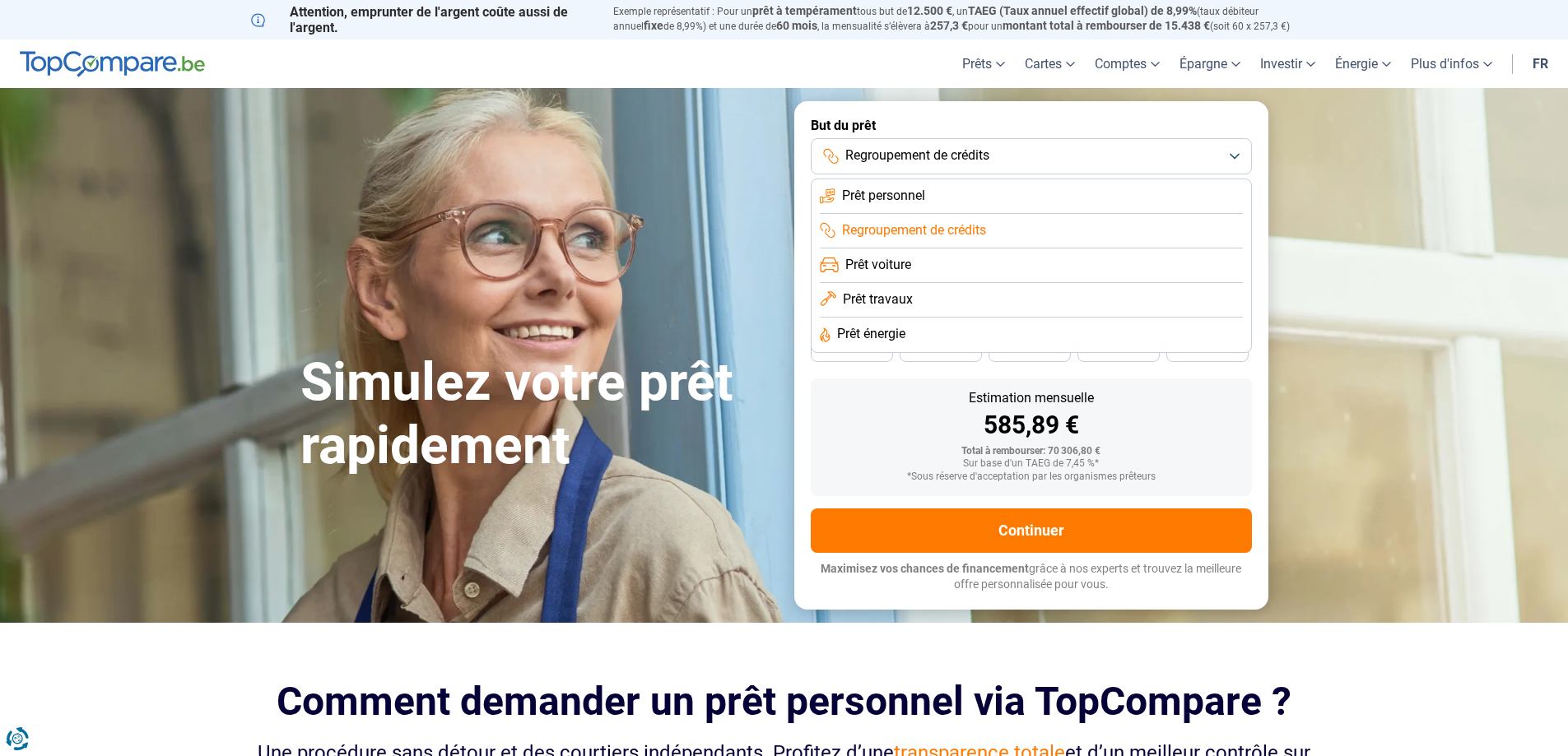
click at [899, 337] on span "Prêt énergie" at bounding box center [870, 334] width 68 height 18
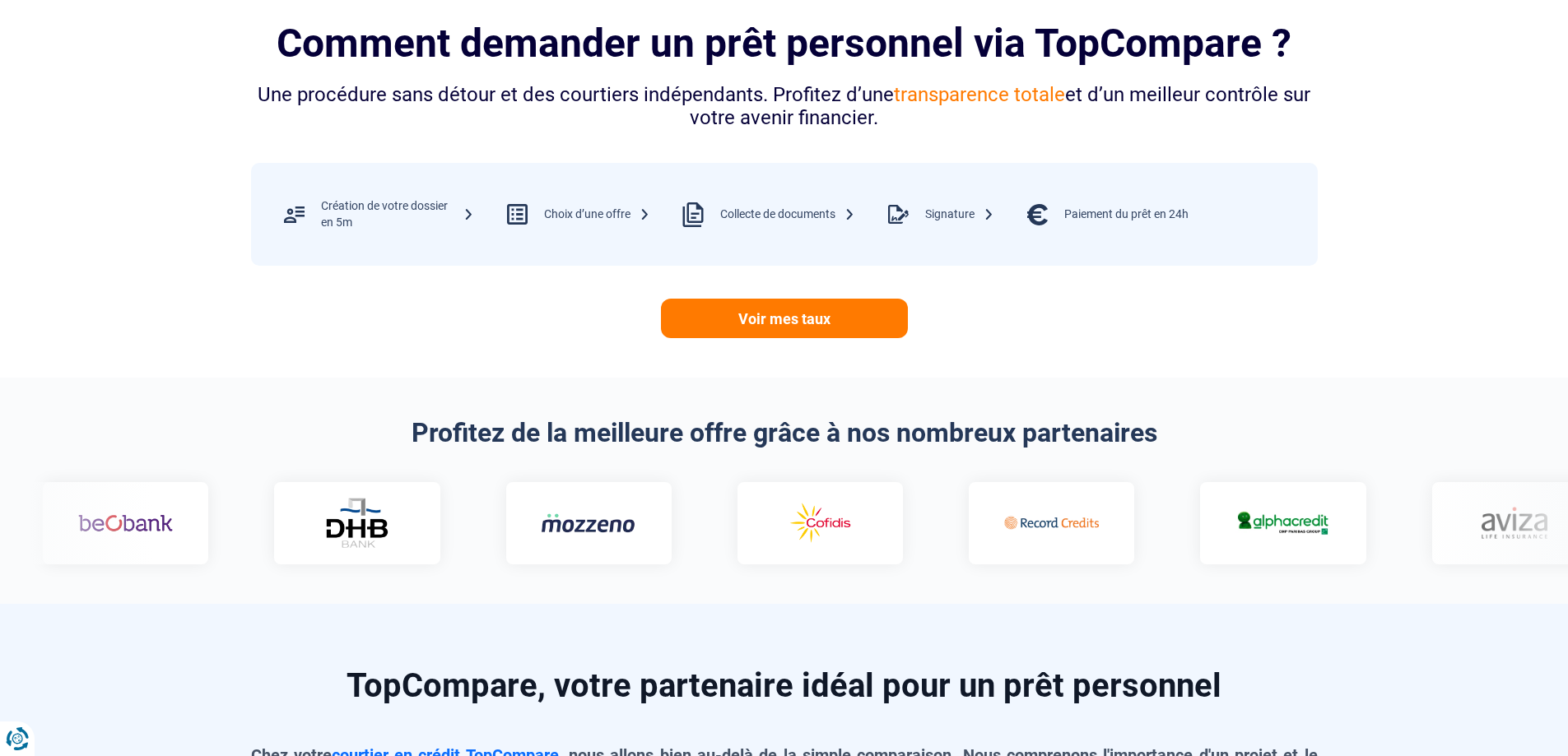
scroll to position [741, 0]
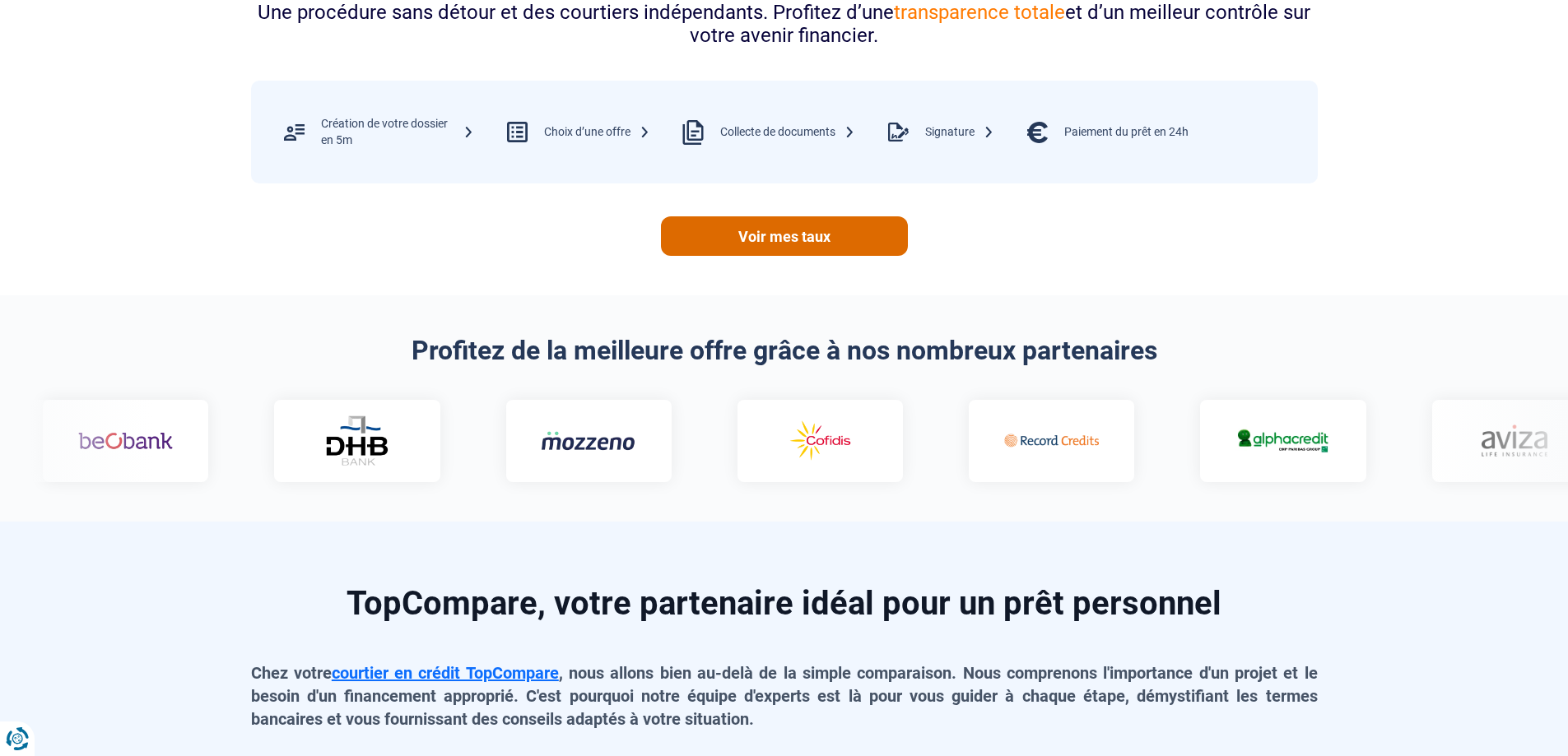
click at [798, 229] on link "Voir mes taux" at bounding box center [784, 237] width 247 height 40
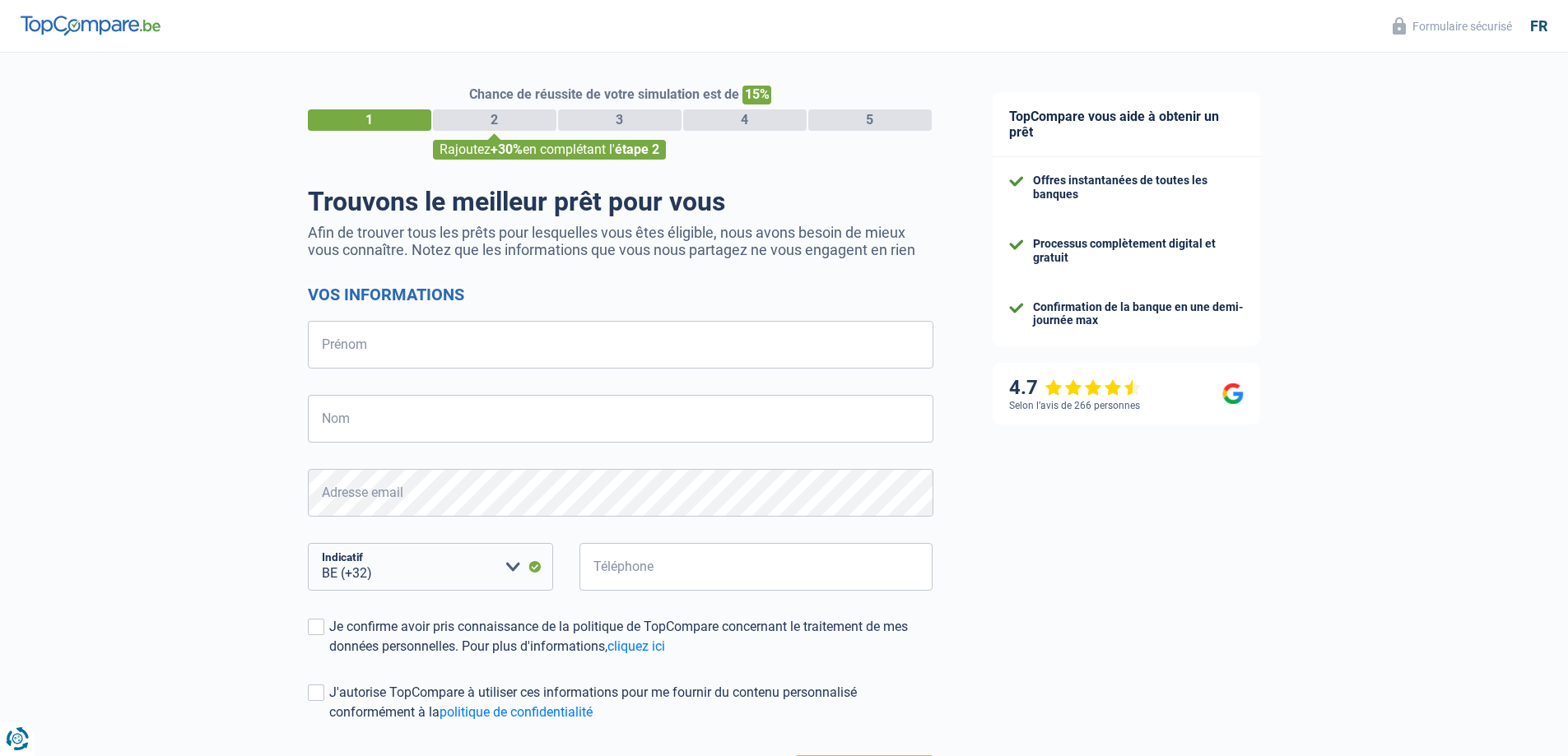
select select "32"
